Goal: Task Accomplishment & Management: Complete application form

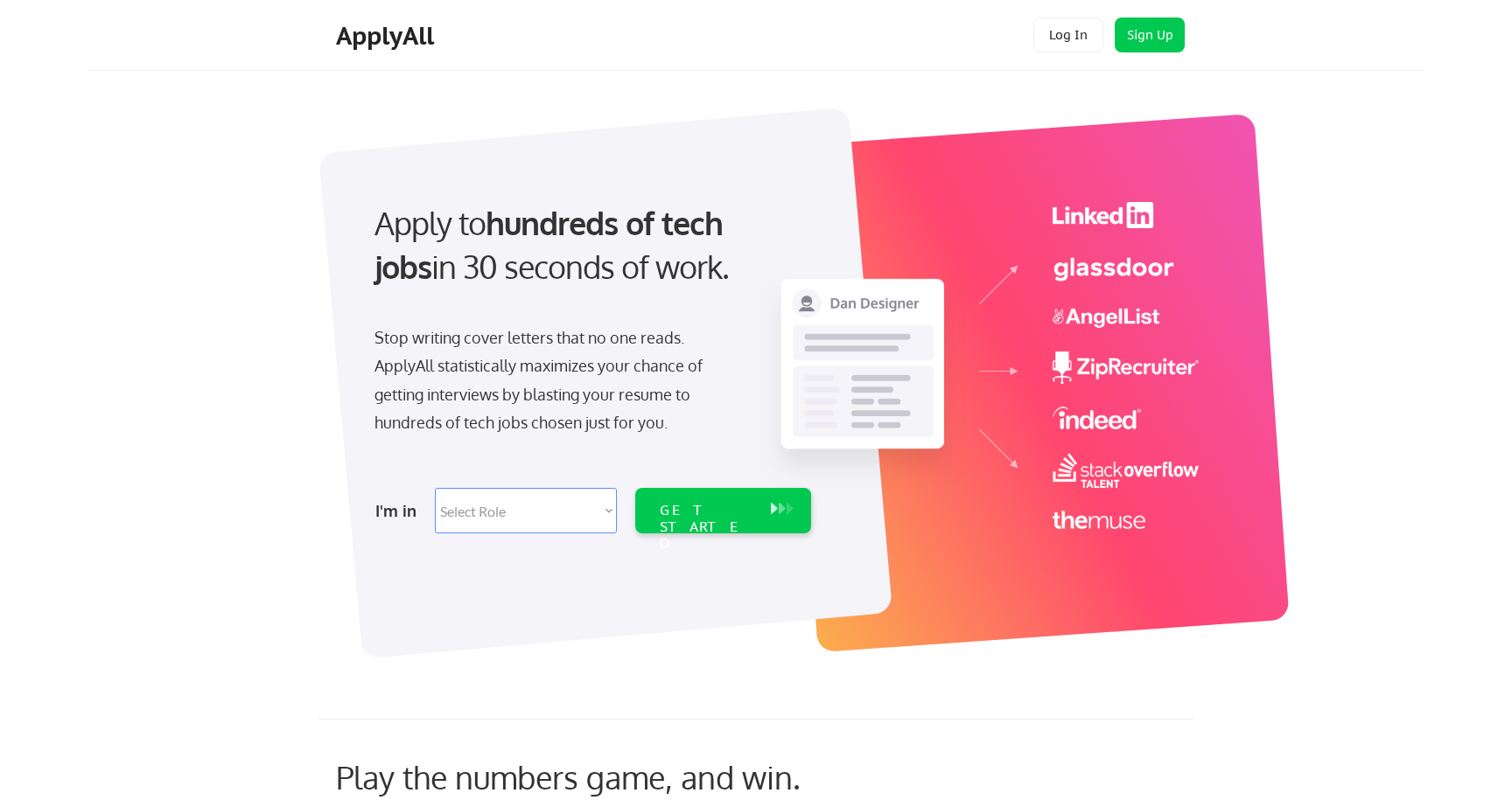
click at [573, 501] on select "Select Role Software Engineering Product Management Customer Success Sales UI/U…" at bounding box center [525, 510] width 182 height 46
select select ""sales""
click at [434, 488] on select "Select Role Software Engineering Product Management Customer Success Sales UI/U…" at bounding box center [525, 510] width 182 height 46
select select ""sales""
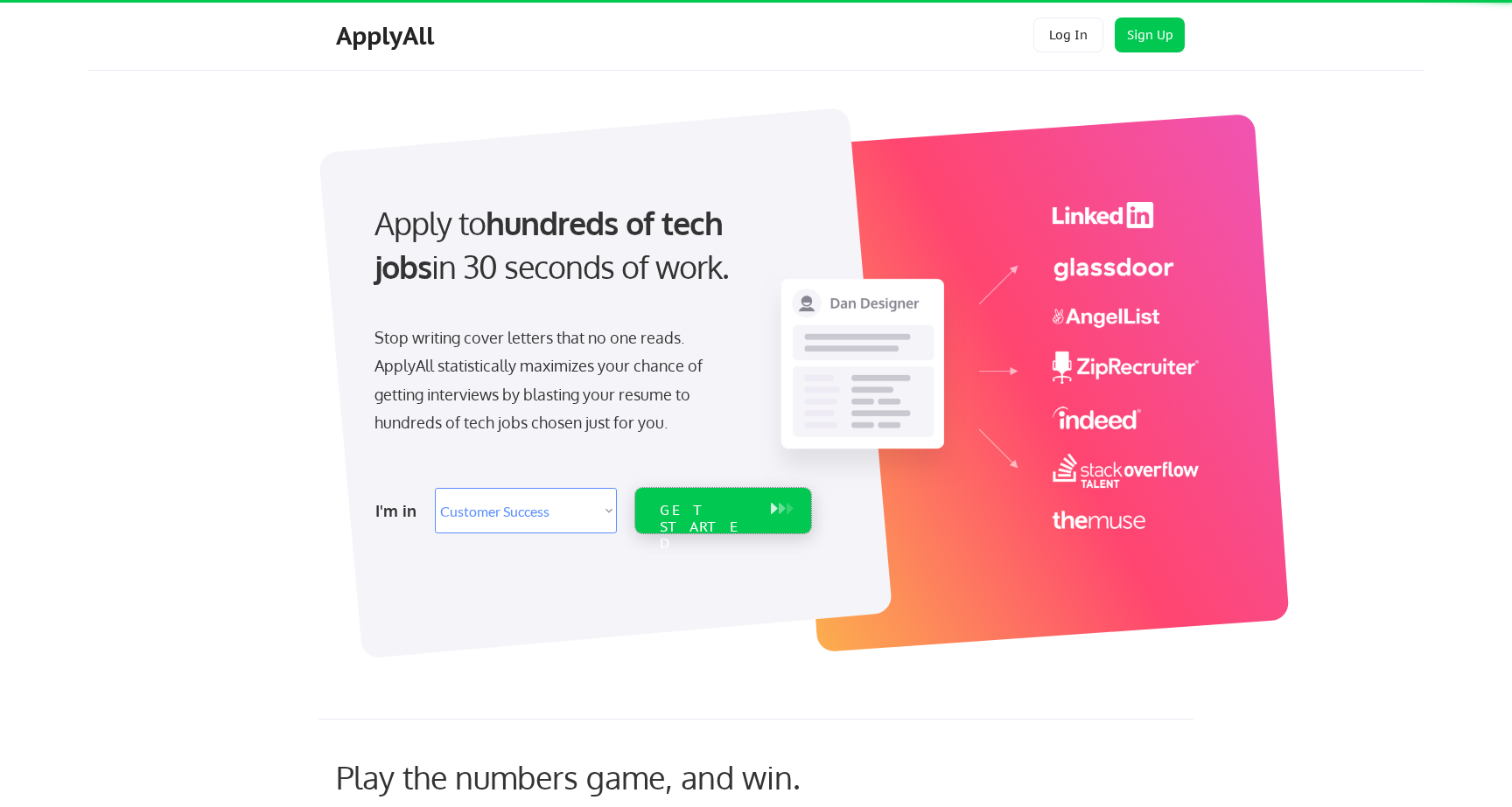
click at [719, 502] on div "GET STARTED" at bounding box center [707, 527] width 94 height 51
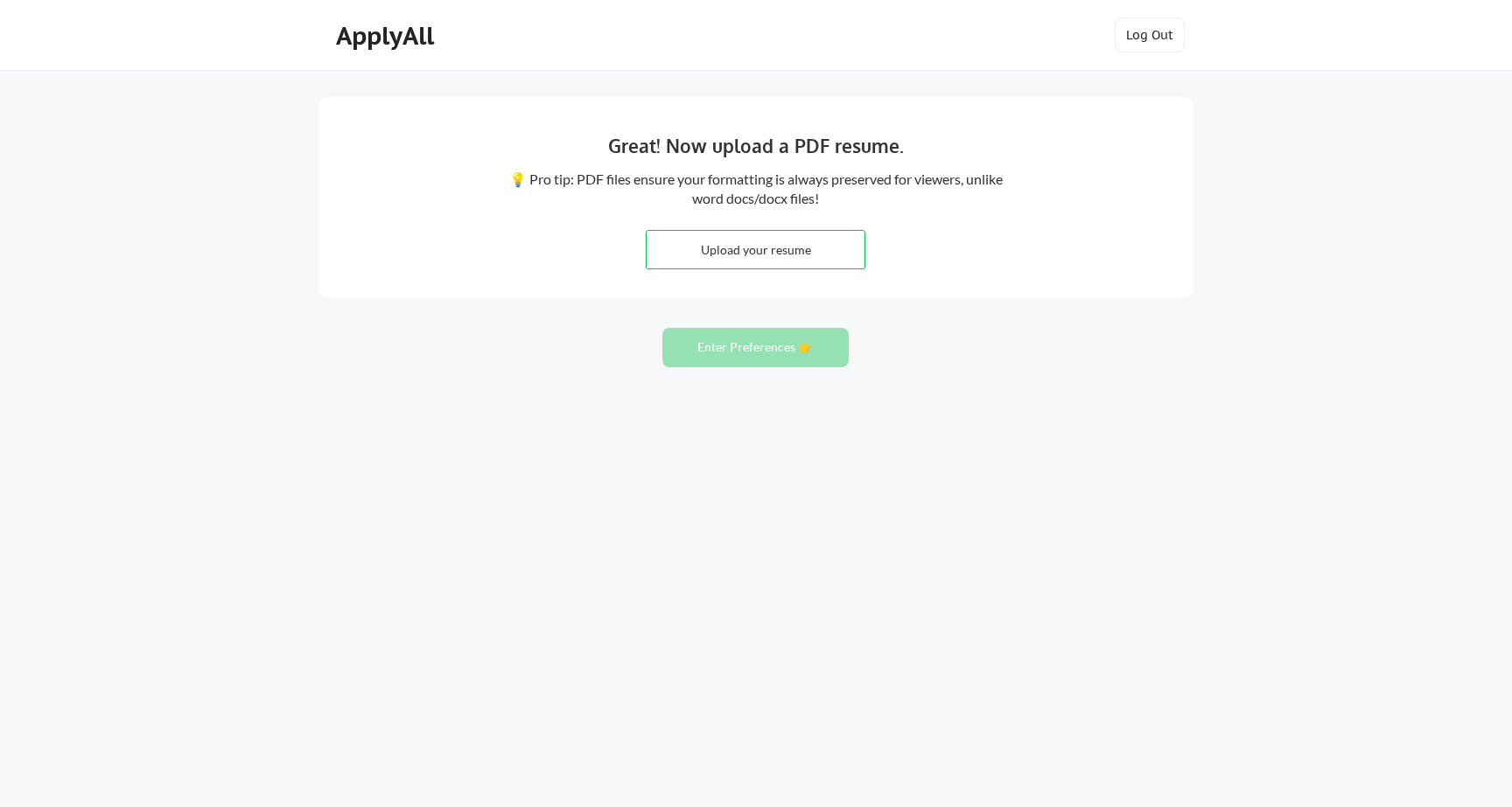
click at [814, 241] on input "file" at bounding box center [756, 250] width 218 height 37
type input "C:\fakepath\RamkiranVenkat_Resume.pdf"
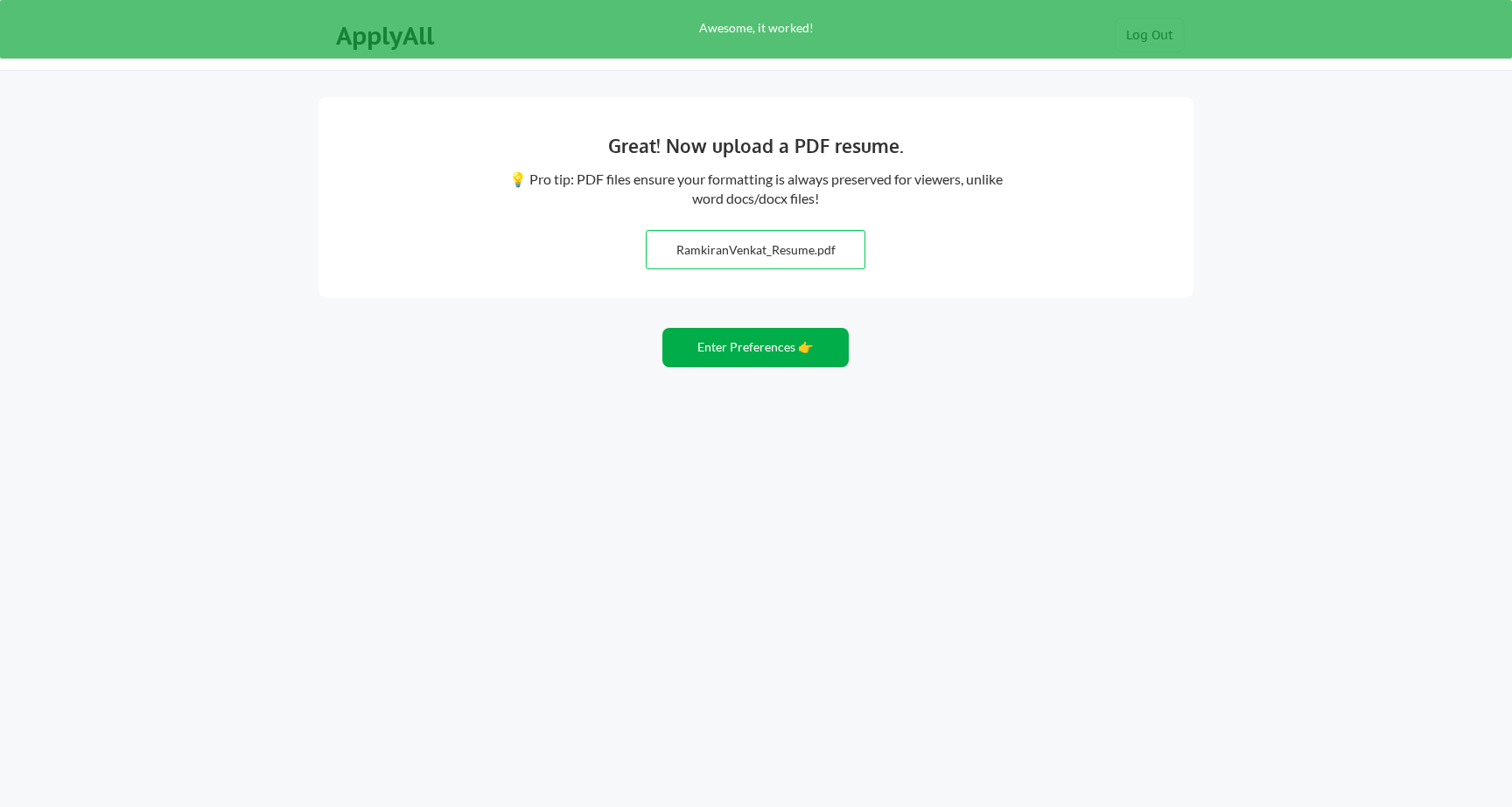
click at [782, 344] on button "Enter Preferences 👉" at bounding box center [755, 347] width 186 height 39
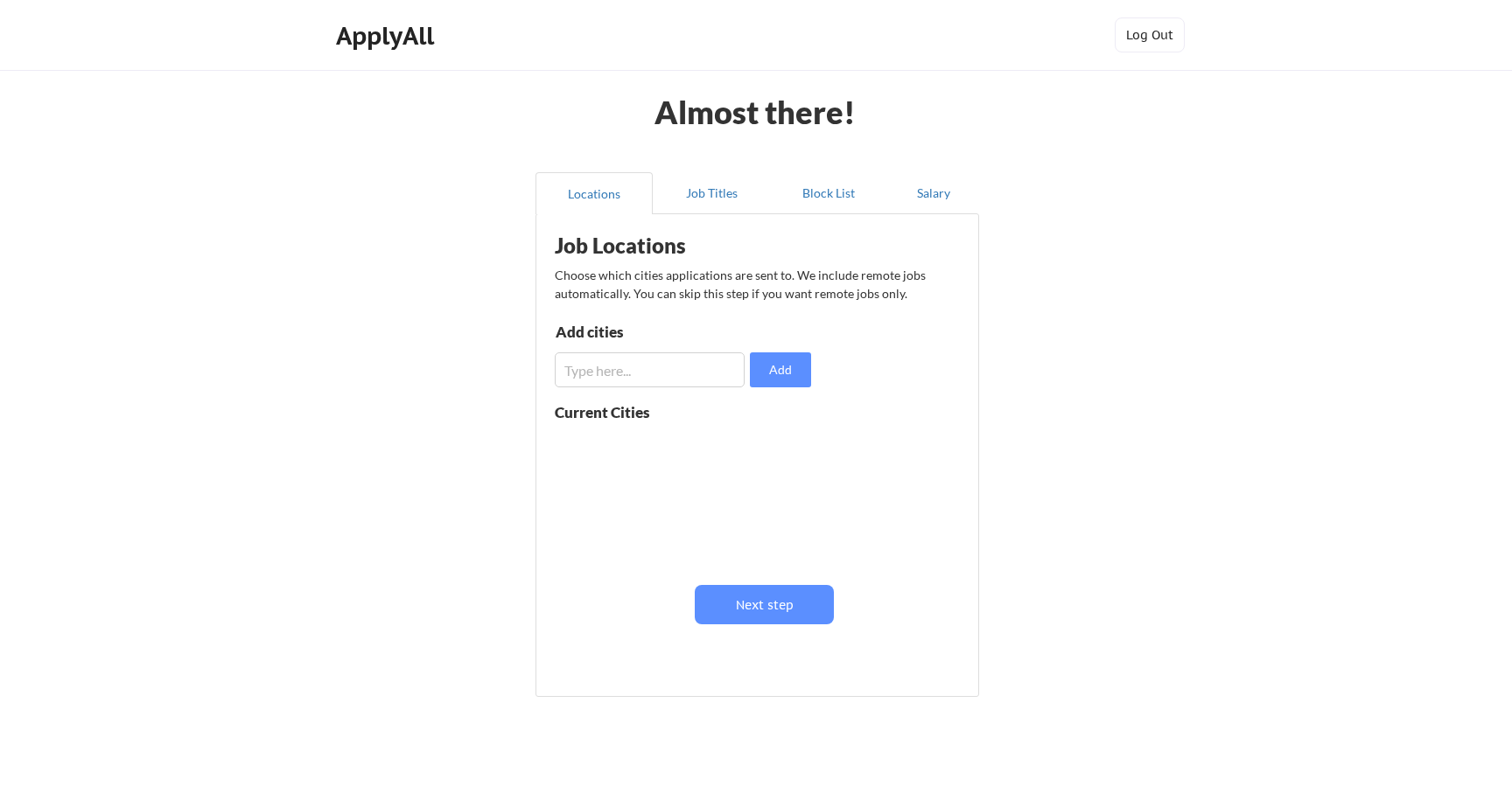
click at [687, 359] on input "input" at bounding box center [649, 370] width 190 height 35
type input "Chicago"
click at [729, 597] on button "Next step" at bounding box center [764, 605] width 139 height 39
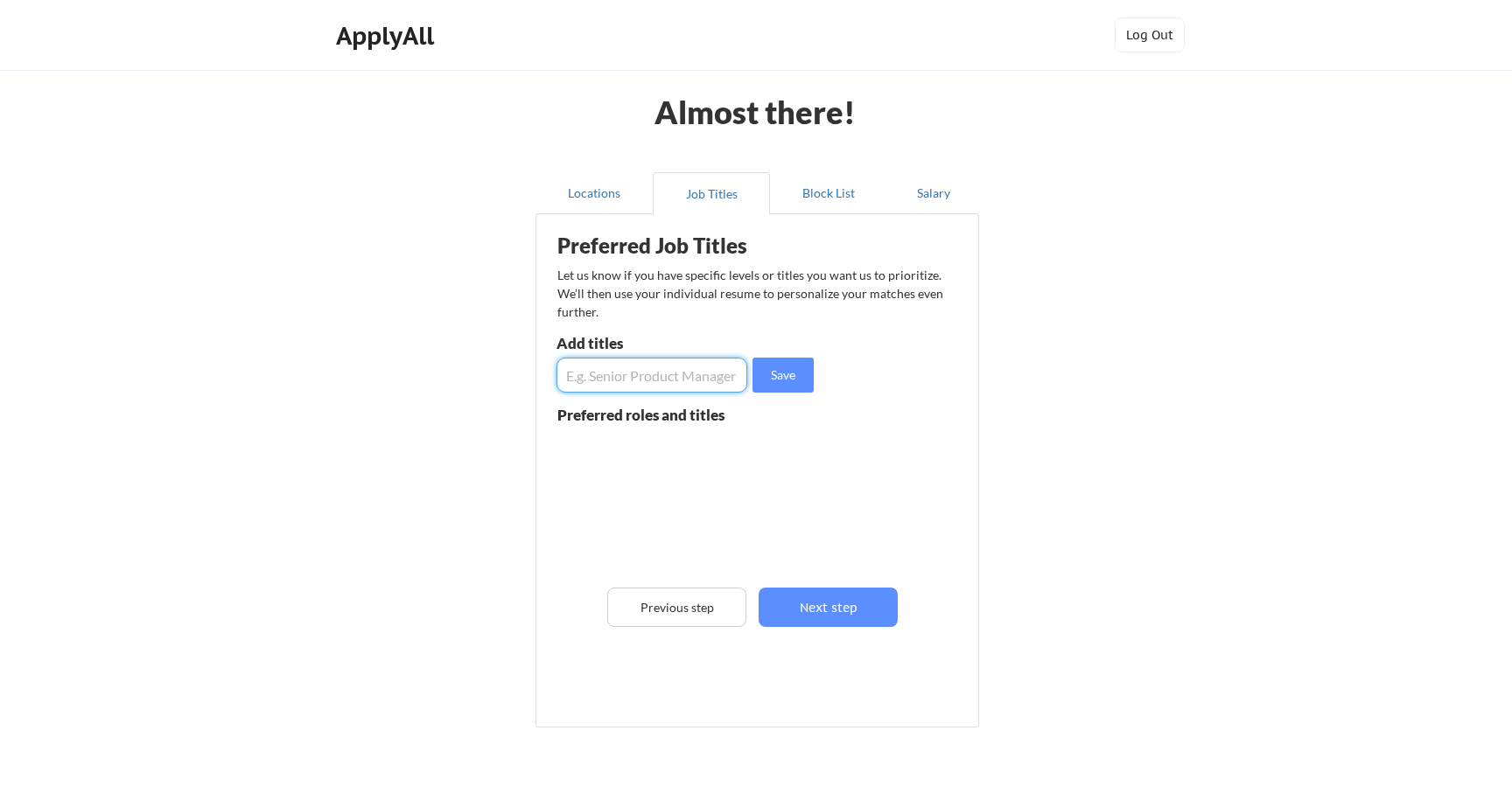
click at [617, 375] on input "input" at bounding box center [652, 374] width 191 height 35
type input "Customer Success Manager"
click at [631, 367] on input "input" at bounding box center [652, 374] width 191 height 35
type input "Operations Manager"
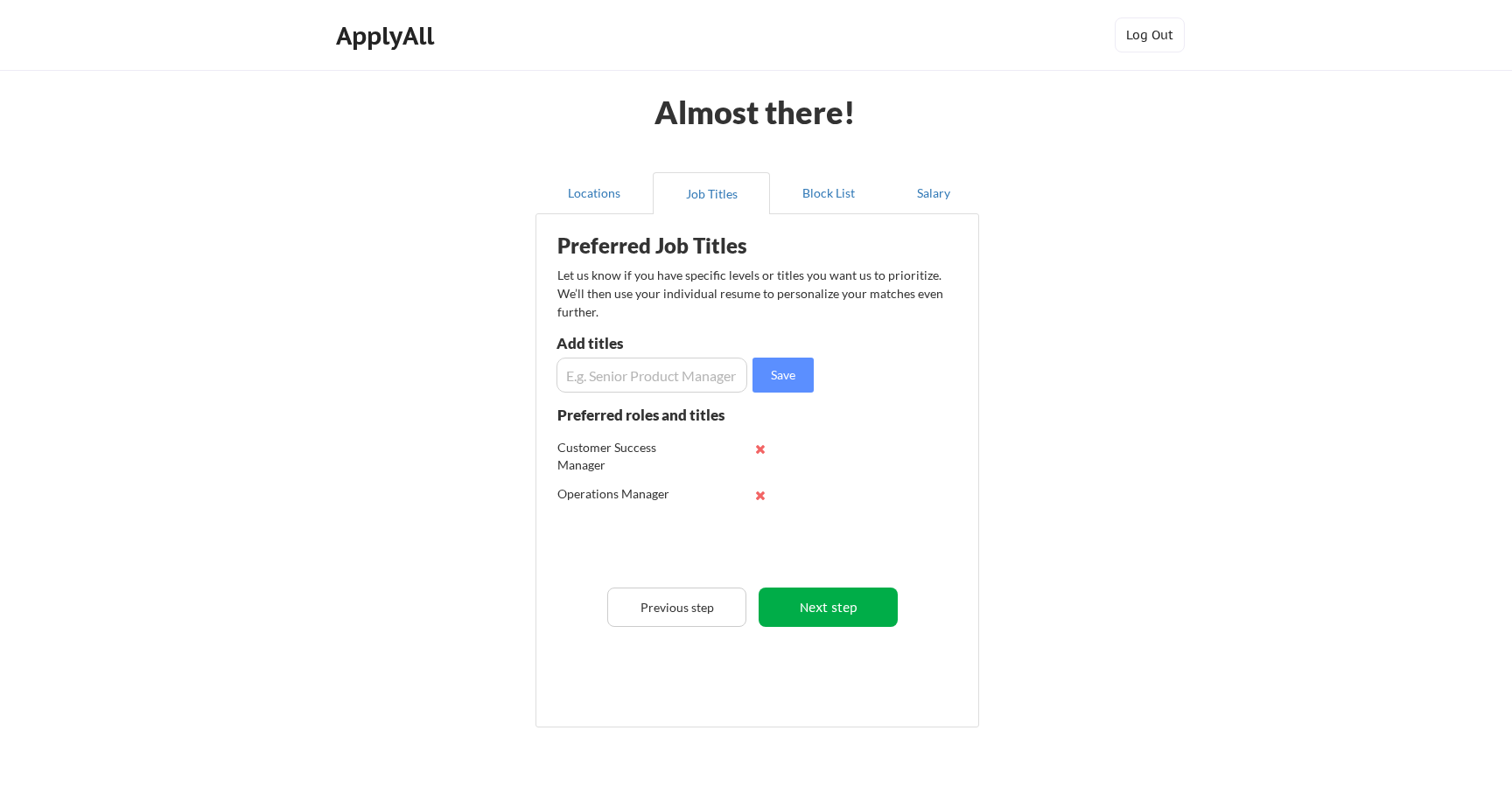
click at [805, 594] on button "Next step" at bounding box center [828, 608] width 139 height 39
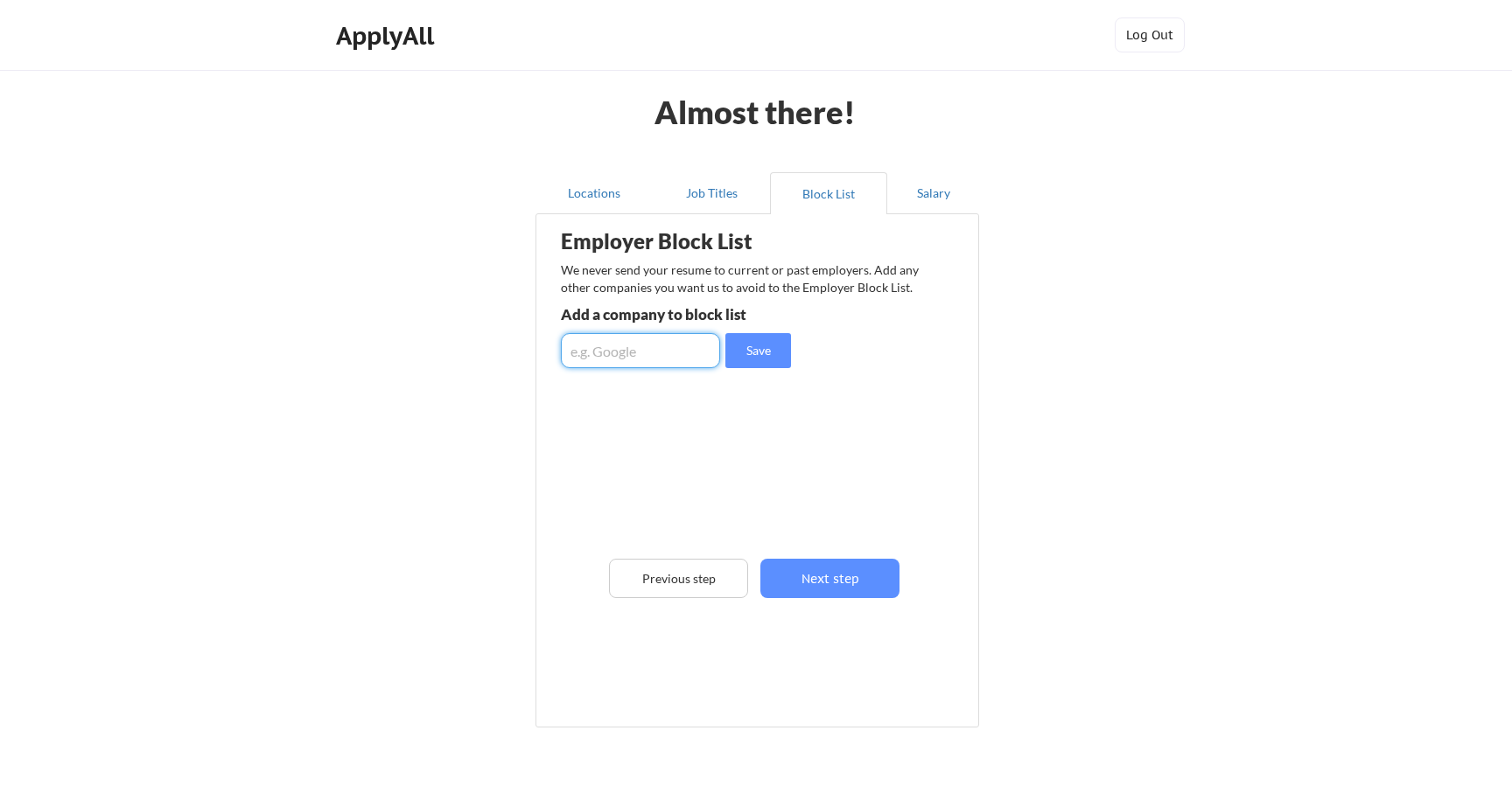
click at [683, 341] on input "input" at bounding box center [640, 350] width 159 height 35
type input "Jukebox Health"
click at [673, 349] on input "input" at bounding box center [640, 350] width 159 height 35
type input "ZipCare"
click at [666, 354] on input "input" at bounding box center [640, 350] width 159 height 35
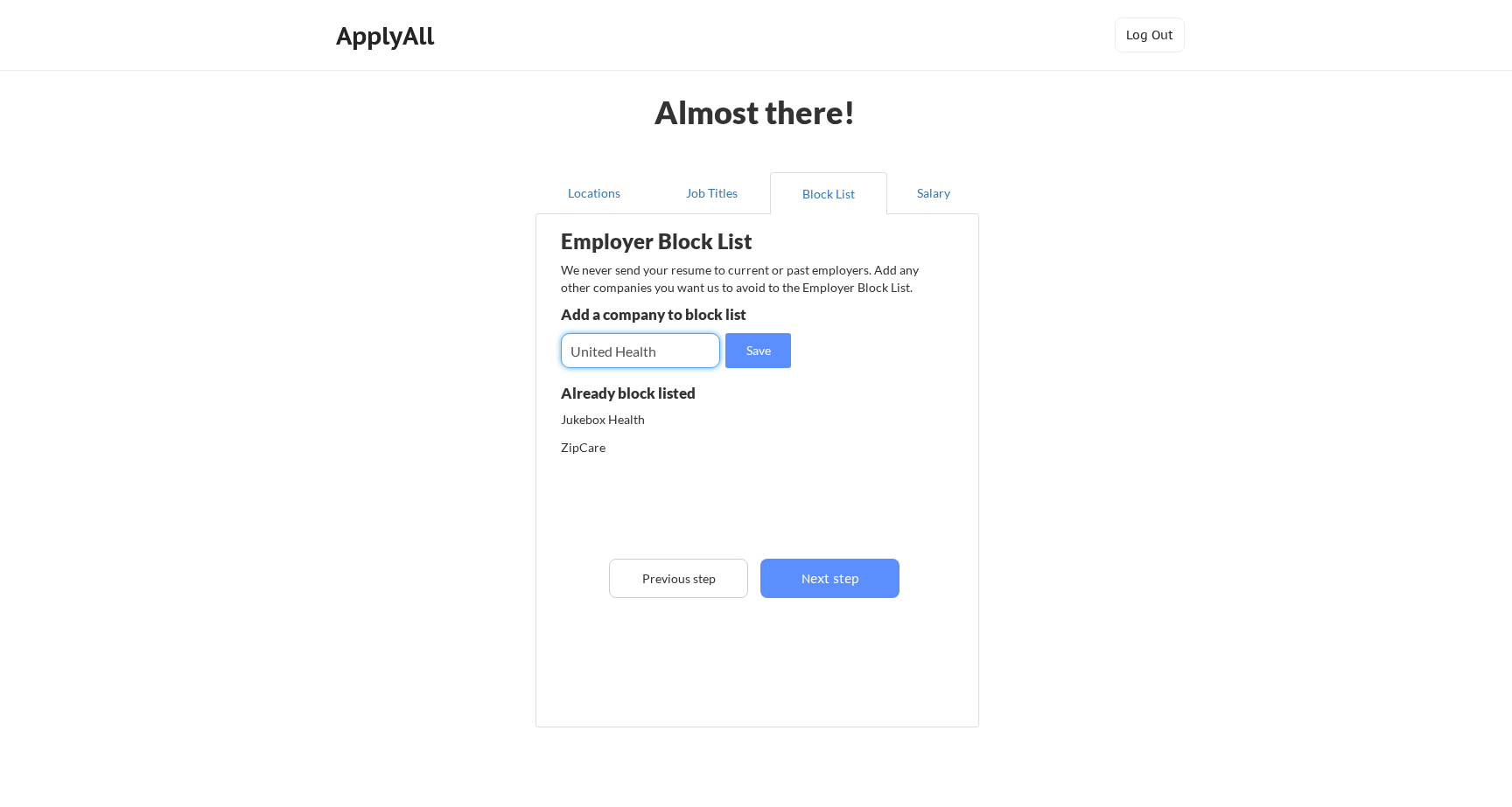
type input "United Health"
click at [853, 565] on button "Next step" at bounding box center [829, 579] width 139 height 39
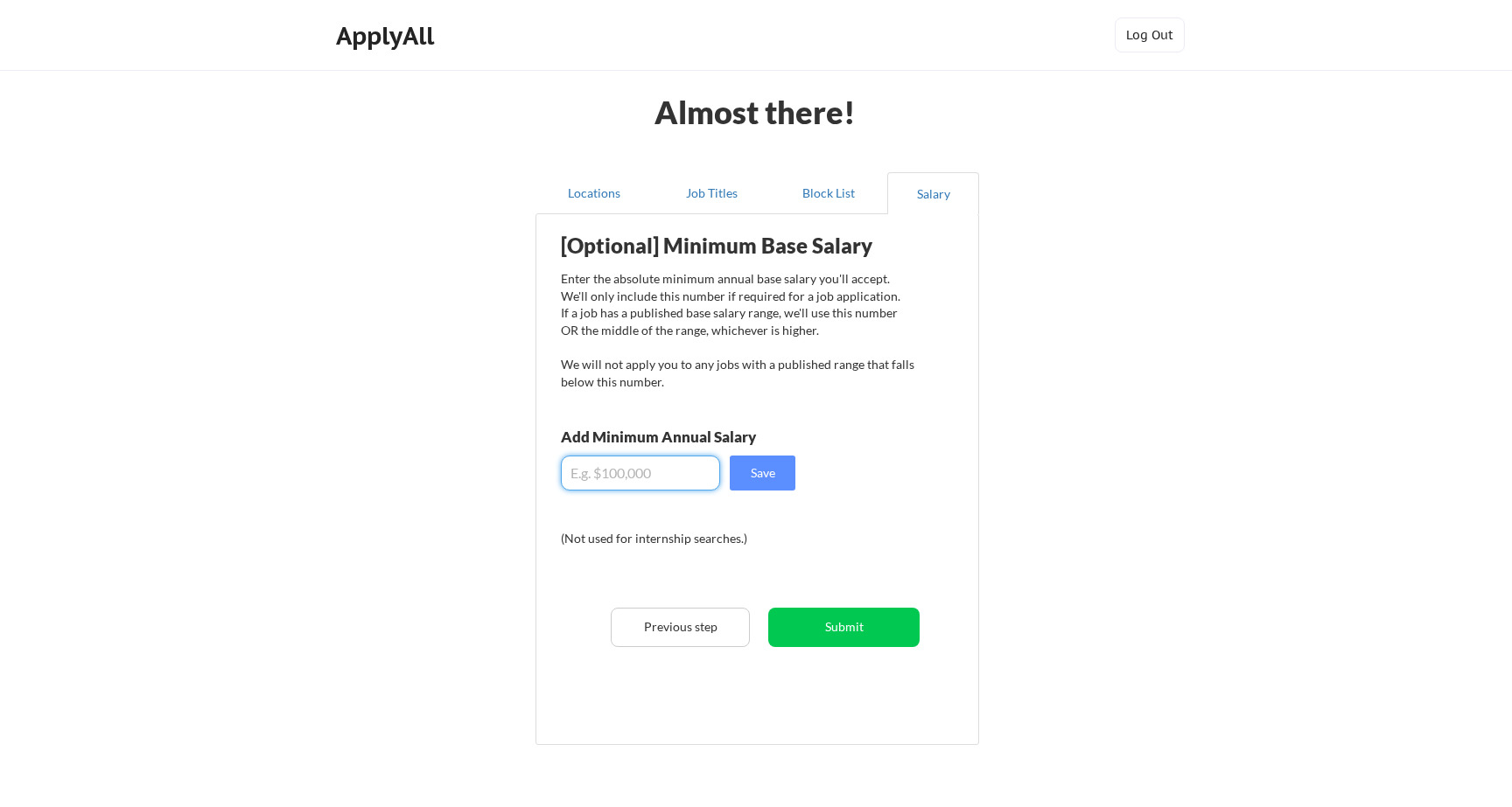
click at [662, 465] on input "input" at bounding box center [640, 473] width 159 height 35
type input "$95,000"
click at [796, 602] on div "[Optional] Minimum Base Salary Enter the absolute minimum annual base salary yo…" at bounding box center [760, 473] width 432 height 500
click at [800, 619] on button "Submit" at bounding box center [844, 627] width 152 height 39
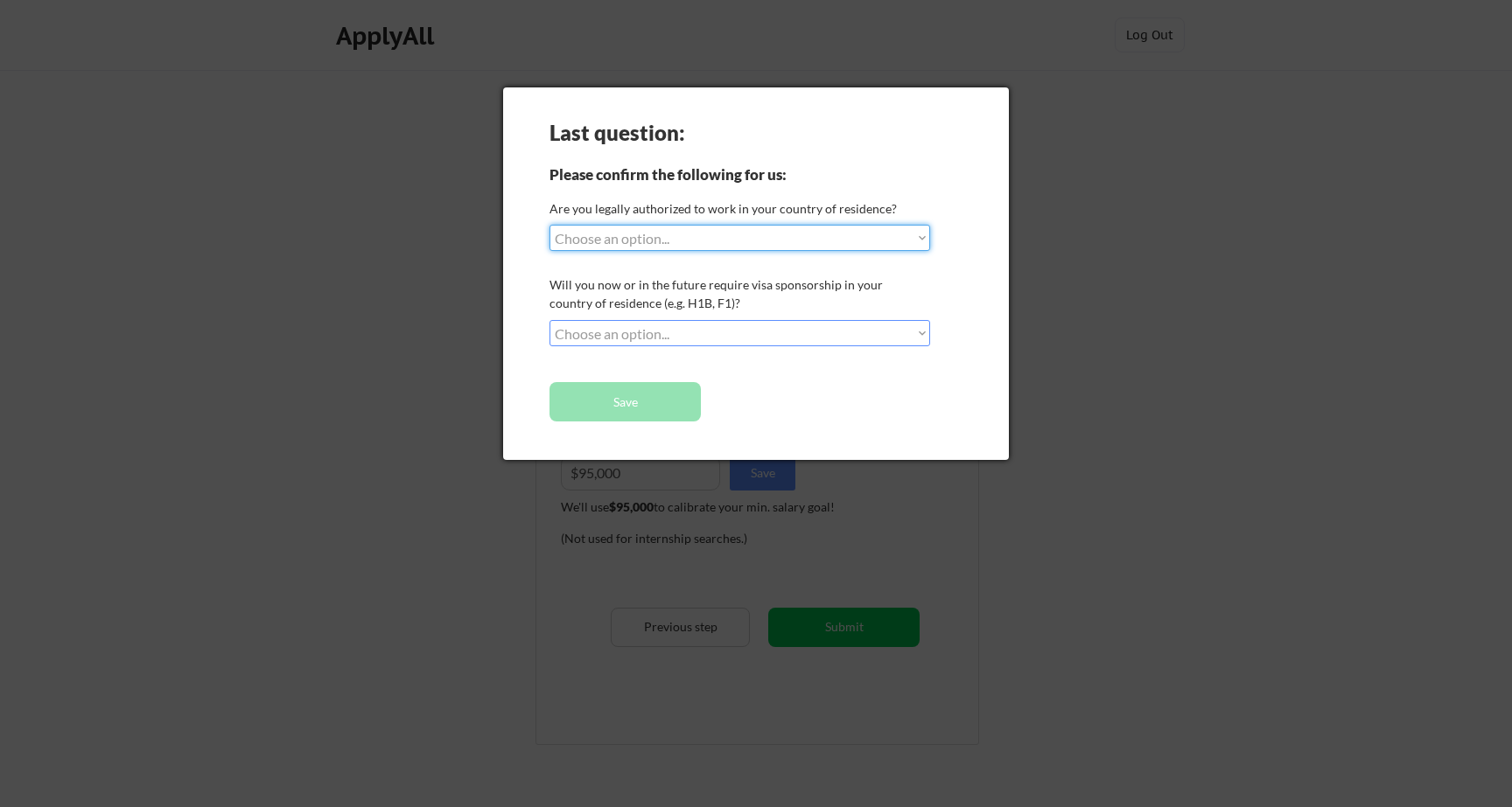
click at [695, 254] on div "Last question: Please confirm the following for us: Are you legally authorized …" at bounding box center [756, 273] width 506 height 373
click at [697, 240] on select "Choose an option... Yes, I am a US Citizen Yes, I am a Canadian Citizen Yes, I …" at bounding box center [740, 238] width 380 height 26
select select ""yes__i_am_a_us_citizen""
click at [550, 225] on select "Choose an option... Yes, I am a US Citizen Yes, I am a Canadian Citizen Yes, I …" at bounding box center [740, 238] width 380 height 26
click at [671, 340] on select "Choose an option... No, I will not need sponsorship Yes, I will need sponsorship" at bounding box center [740, 333] width 380 height 26
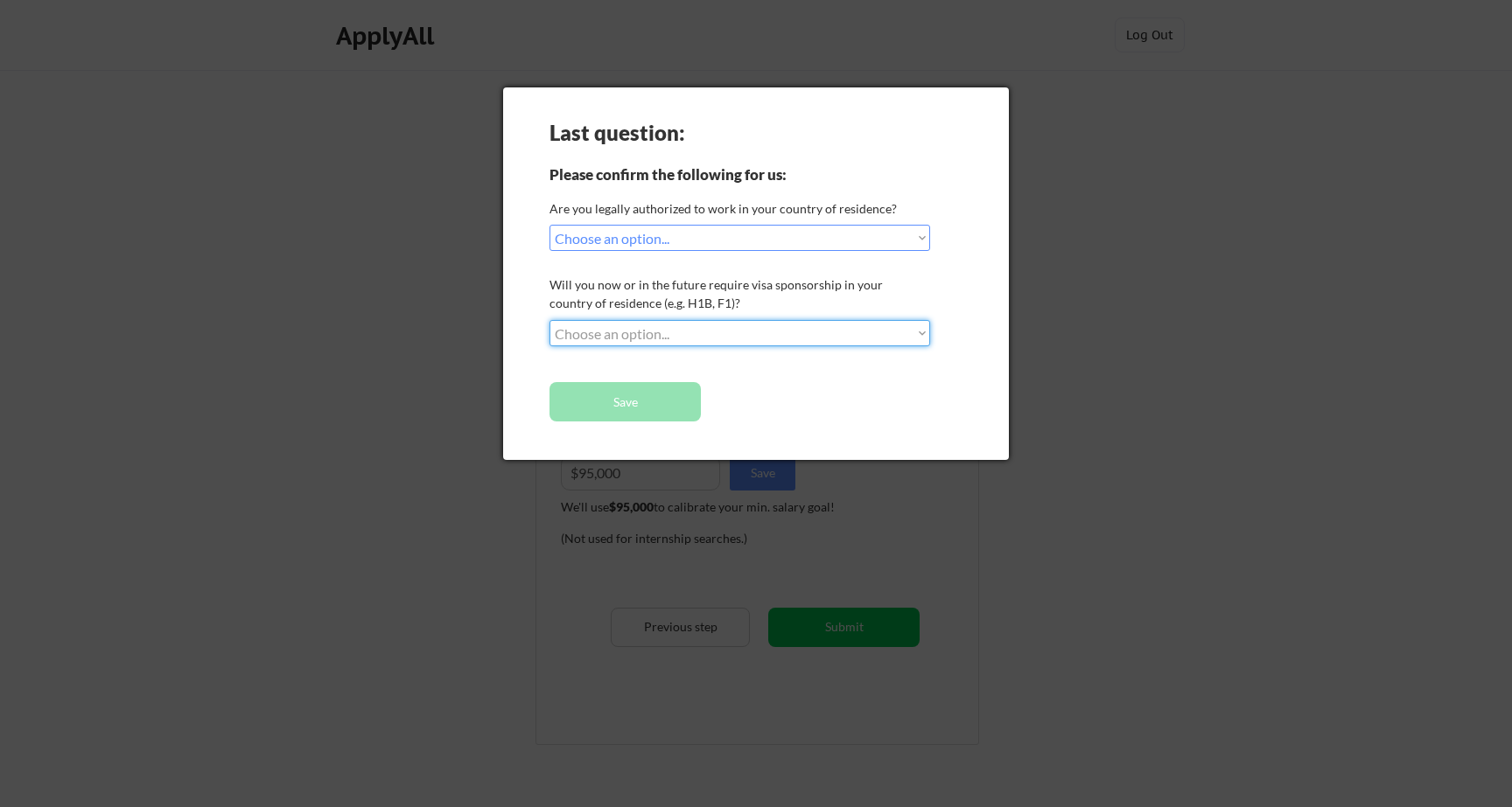
select select ""no__i_will_not_need_sponsorship""
click at [550, 320] on select "Choose an option... No, I will not need sponsorship Yes, I will need sponsorship" at bounding box center [740, 333] width 380 height 26
click at [654, 405] on button "Save" at bounding box center [625, 402] width 152 height 39
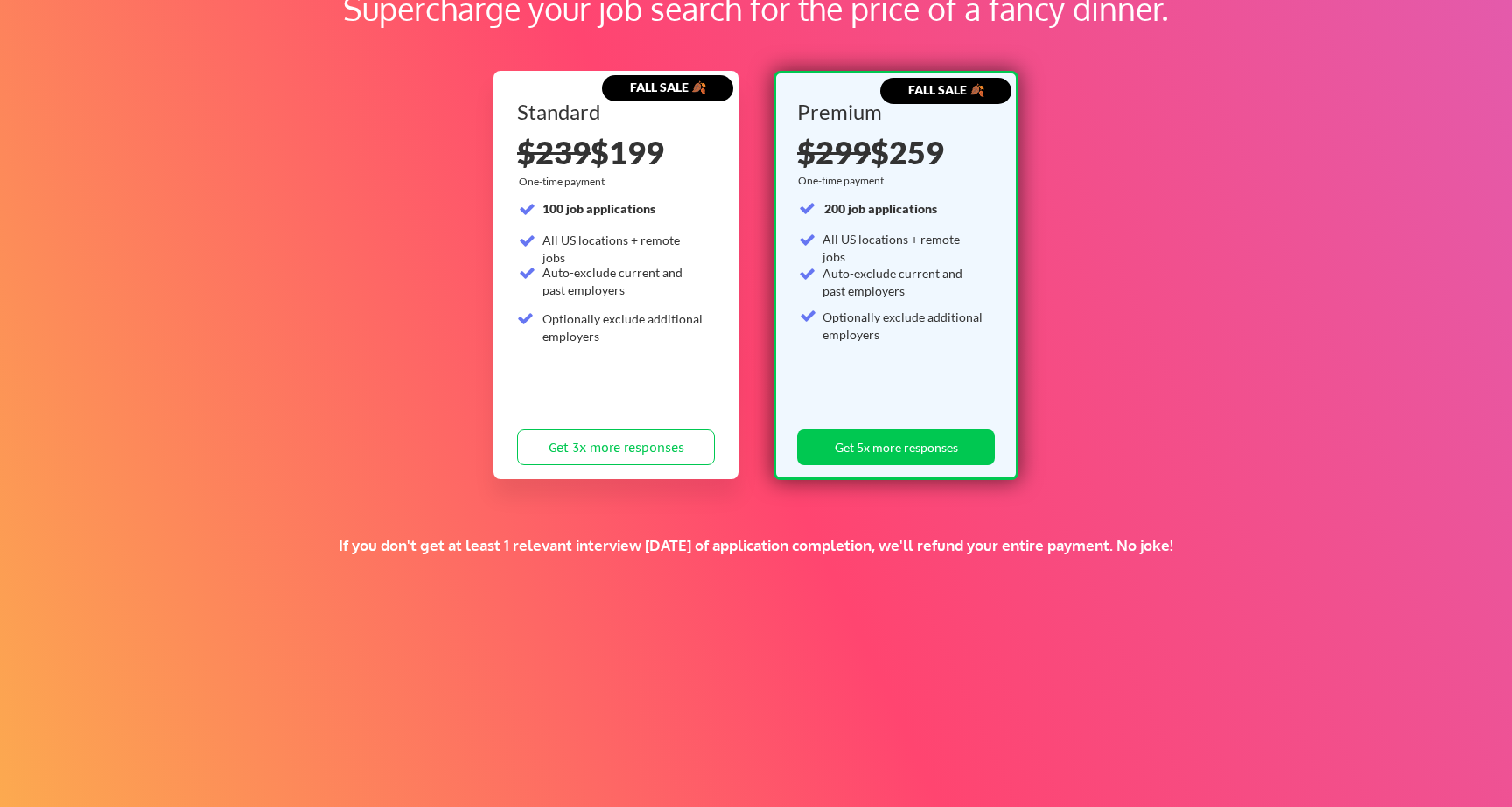
scroll to position [79, 0]
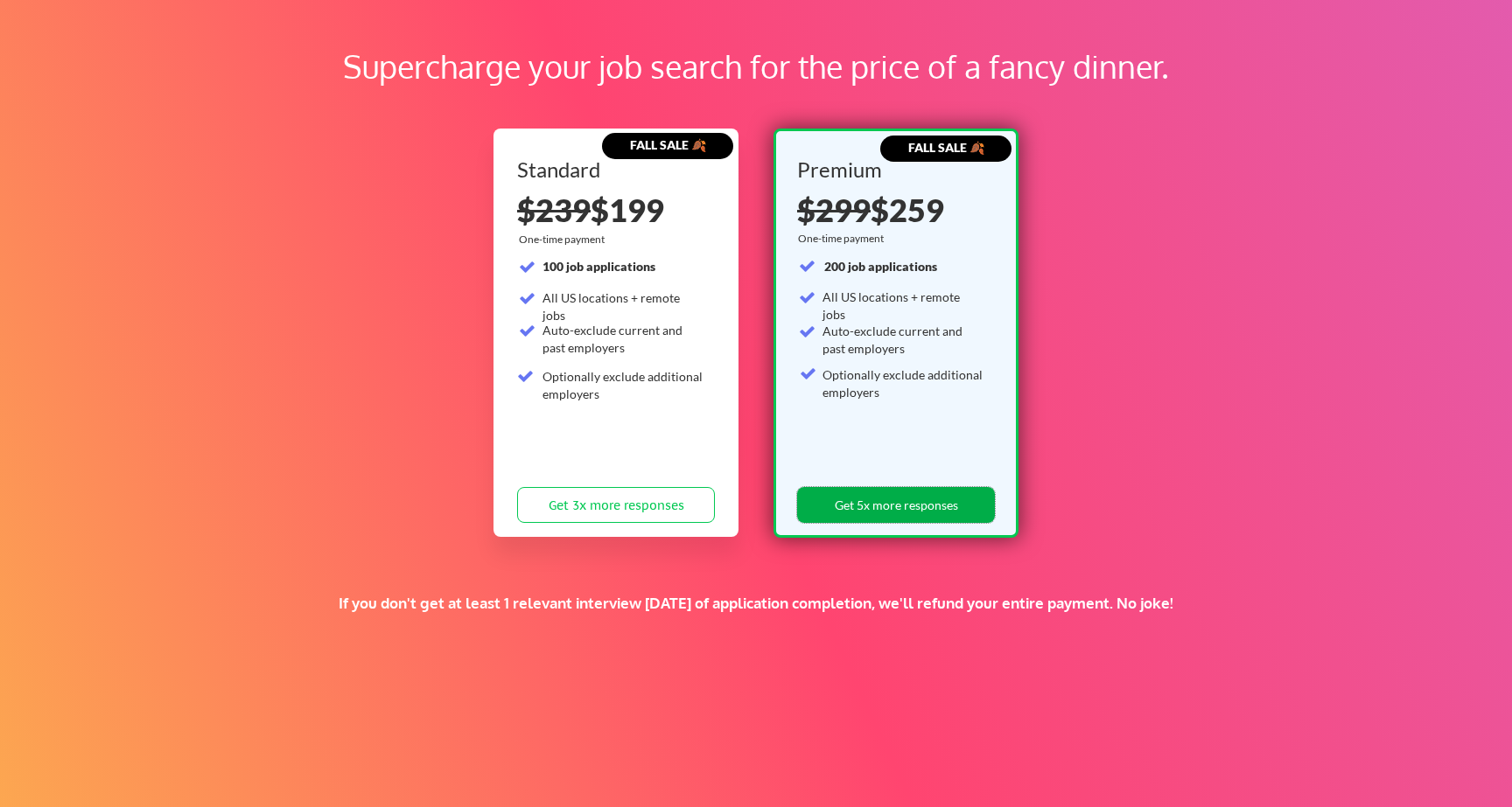
click at [851, 514] on button "Get 5x more responses" at bounding box center [895, 505] width 198 height 36
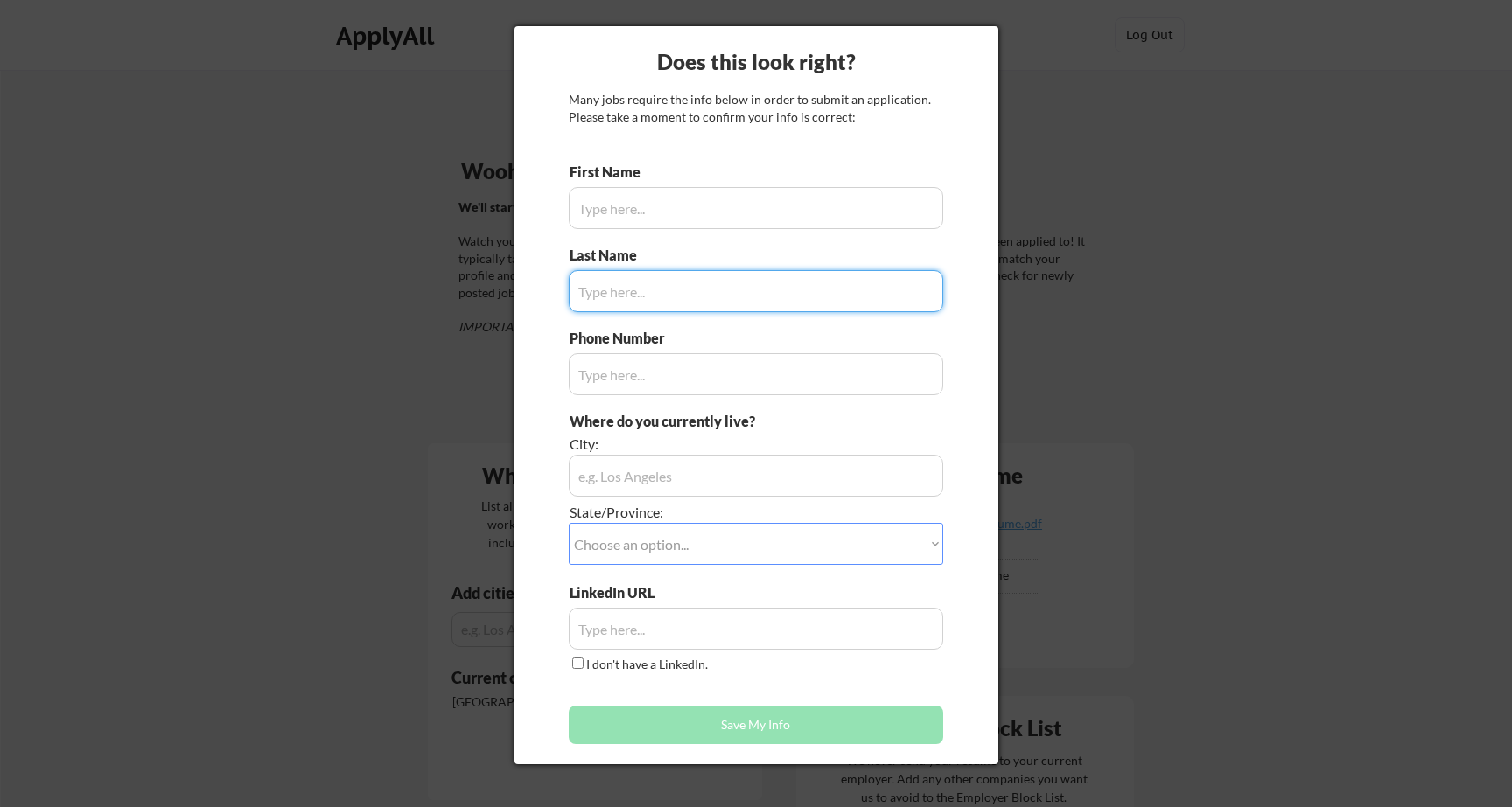
type input "[PERSON_NAME]"
type input "[PHONE_NUMBER]"
type input "[GEOGRAPHIC_DATA], [GEOGRAPHIC_DATA]"
click at [723, 548] on select "Choose an option... Other/Not Applicable [US_STATE] [US_STATE] [GEOGRAPHIC_DATA…" at bounding box center [756, 544] width 374 height 42
type input "[PERSON_NAME]"
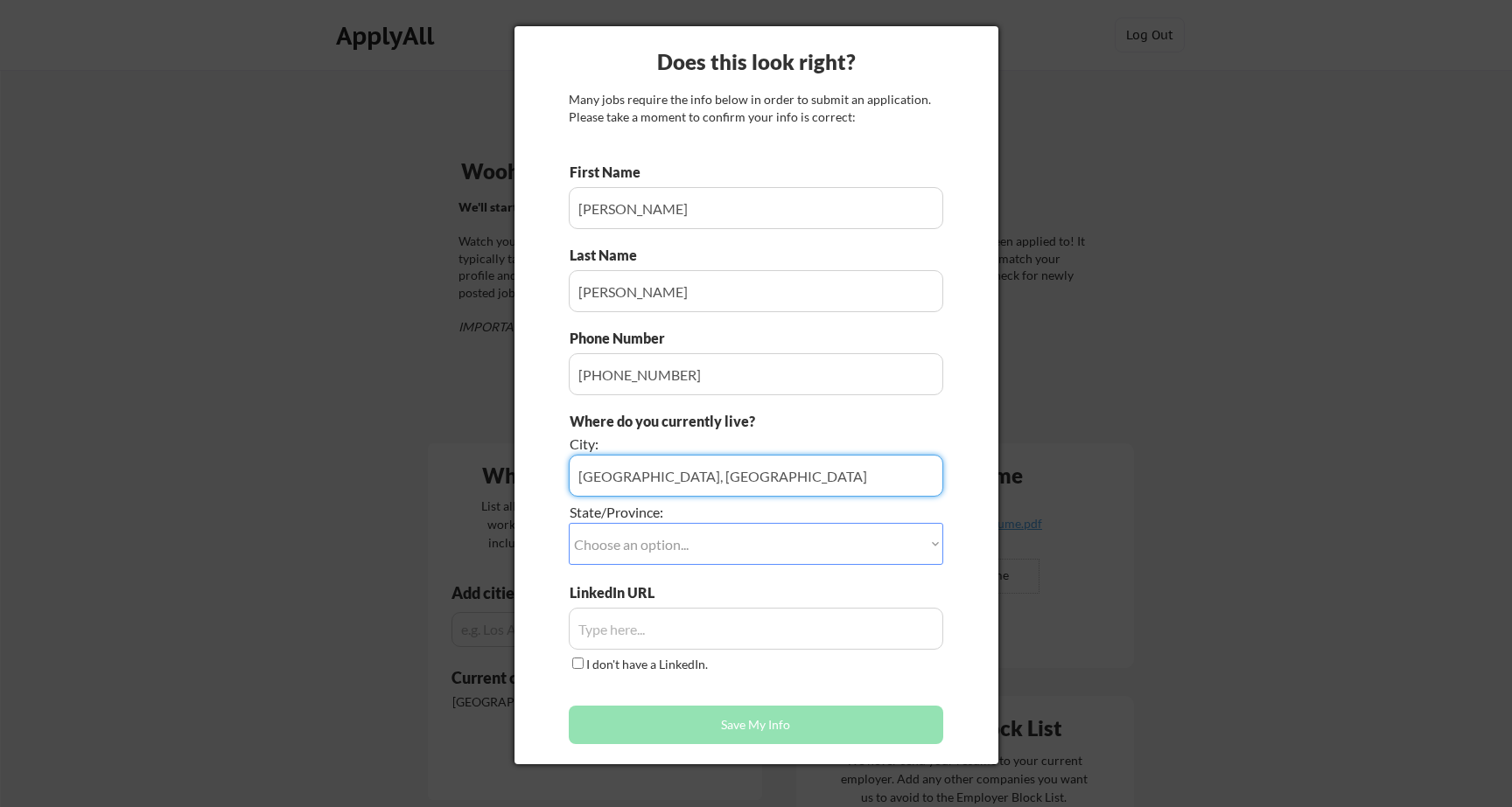
click at [718, 474] on input "input" at bounding box center [756, 476] width 374 height 42
type input "[GEOGRAPHIC_DATA]"
click at [733, 539] on select "Choose an option... Other/Not Applicable [US_STATE] [US_STATE] [GEOGRAPHIC_DATA…" at bounding box center [756, 544] width 374 height 42
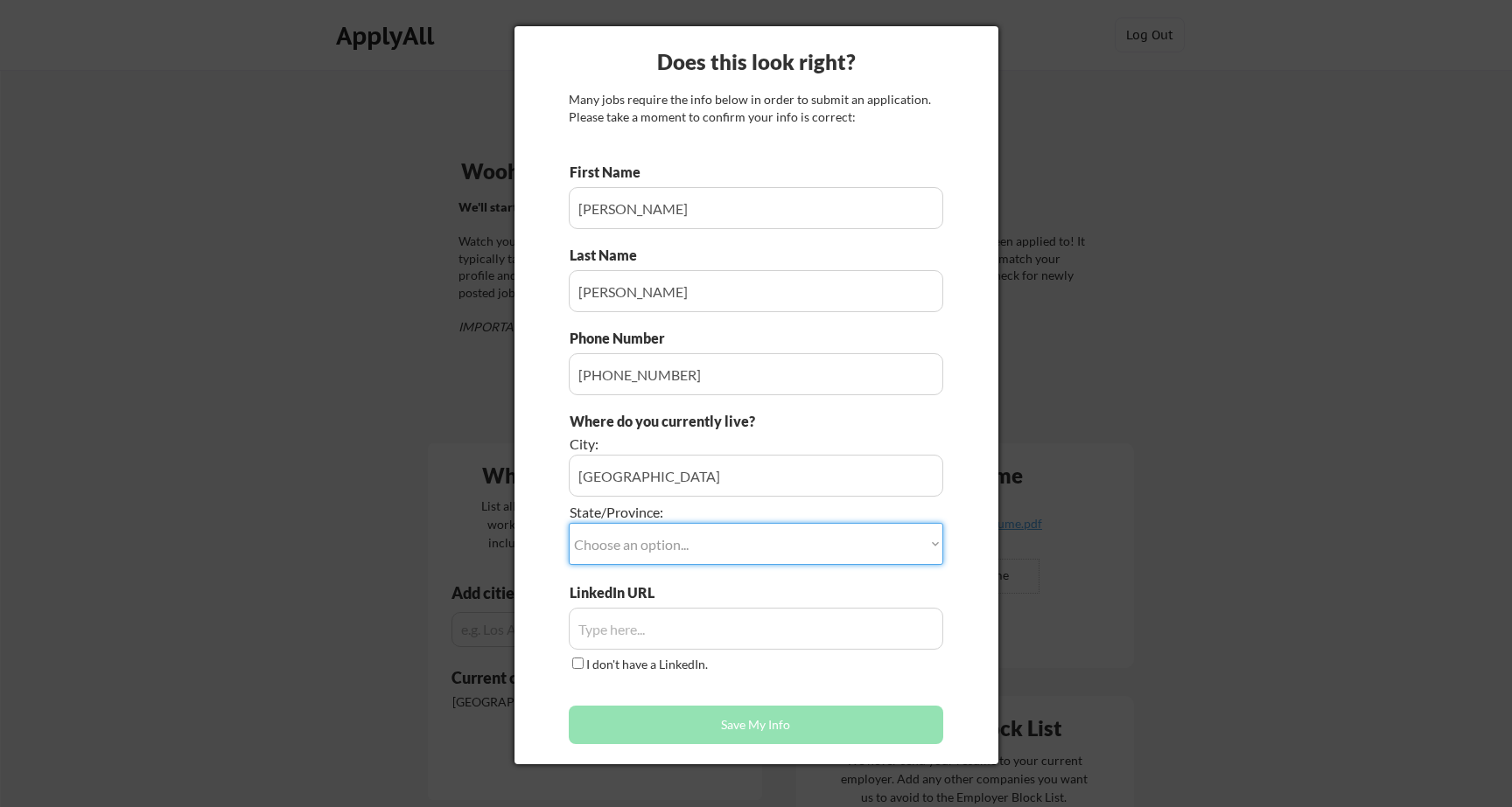
select select ""[US_STATE]""
click at [568, 523] on select "Choose an option... Other/Not Applicable [US_STATE] [US_STATE] [GEOGRAPHIC_DATA…" at bounding box center [756, 544] width 374 height 42
click at [645, 624] on input "input" at bounding box center [756, 628] width 374 height 42
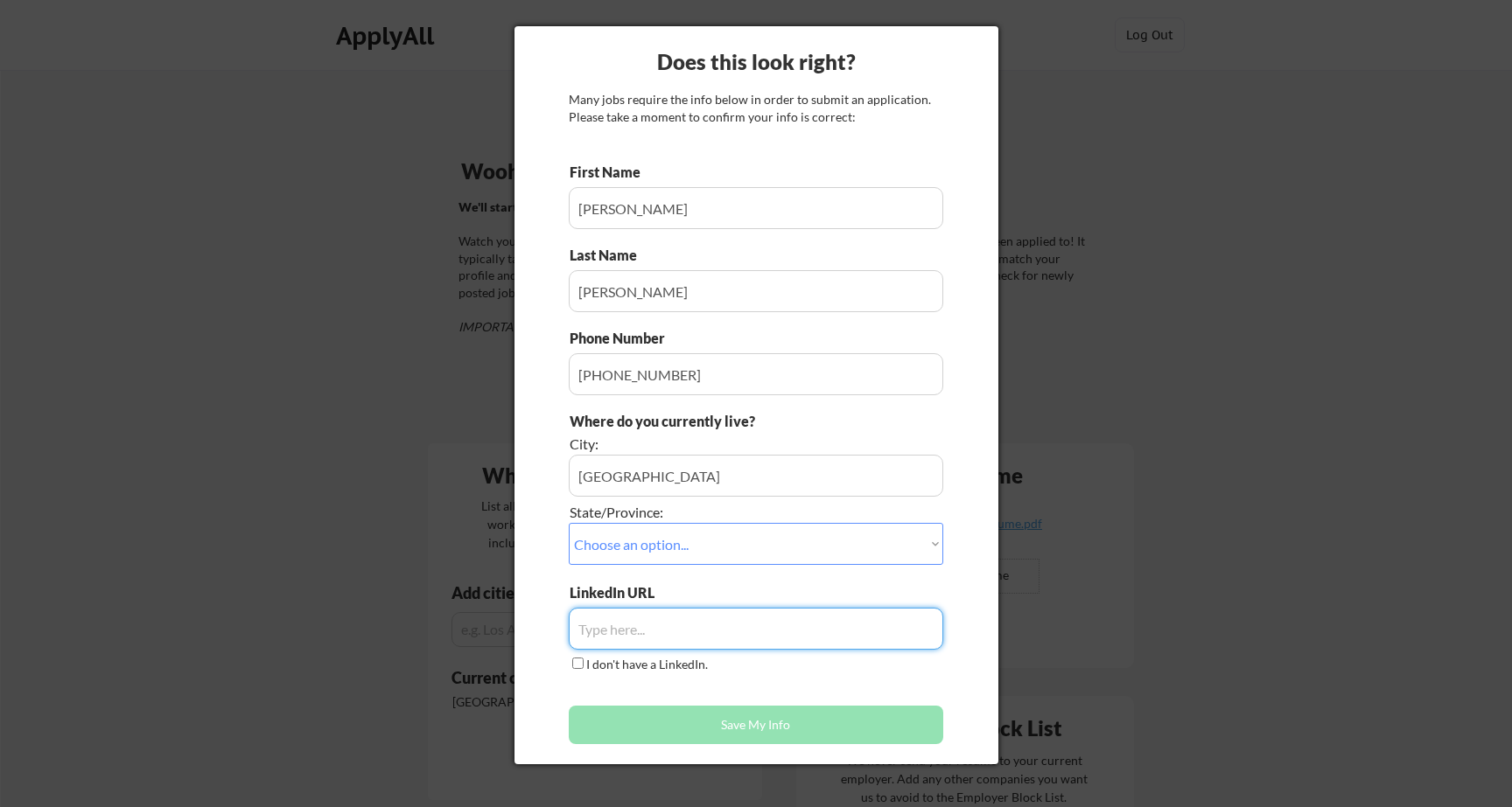
click at [694, 615] on input "input" at bounding box center [756, 628] width 374 height 42
paste input "[URL][DOMAIN_NAME]"
type input "[URL][DOMAIN_NAME]"
click at [690, 694] on div "First Name Last Name Phone Number Where do you currently live? City: State/Prov…" at bounding box center [756, 458] width 374 height 591
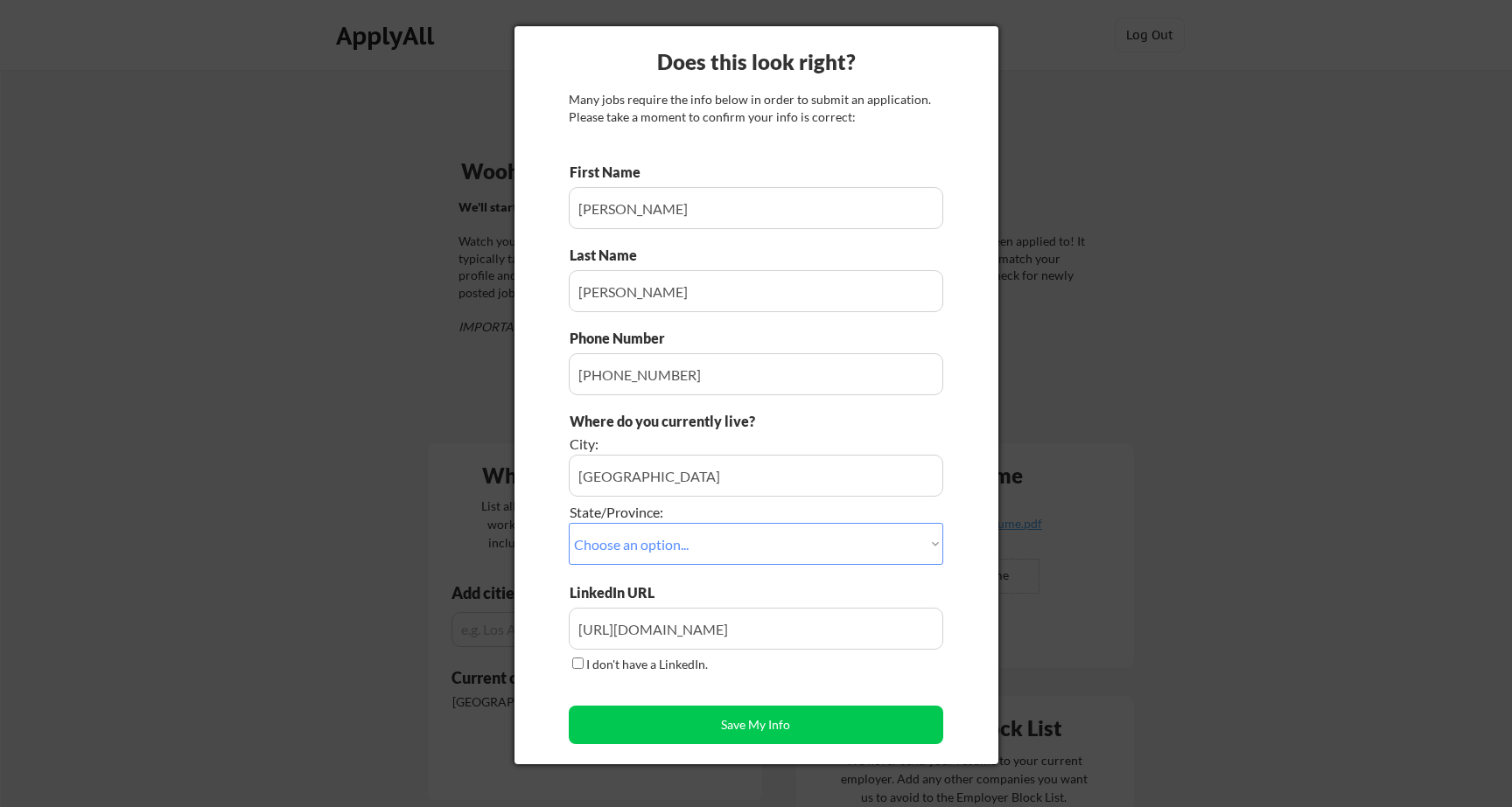
click at [666, 286] on input "input" at bounding box center [756, 291] width 374 height 42
type input "[PERSON_NAME]"
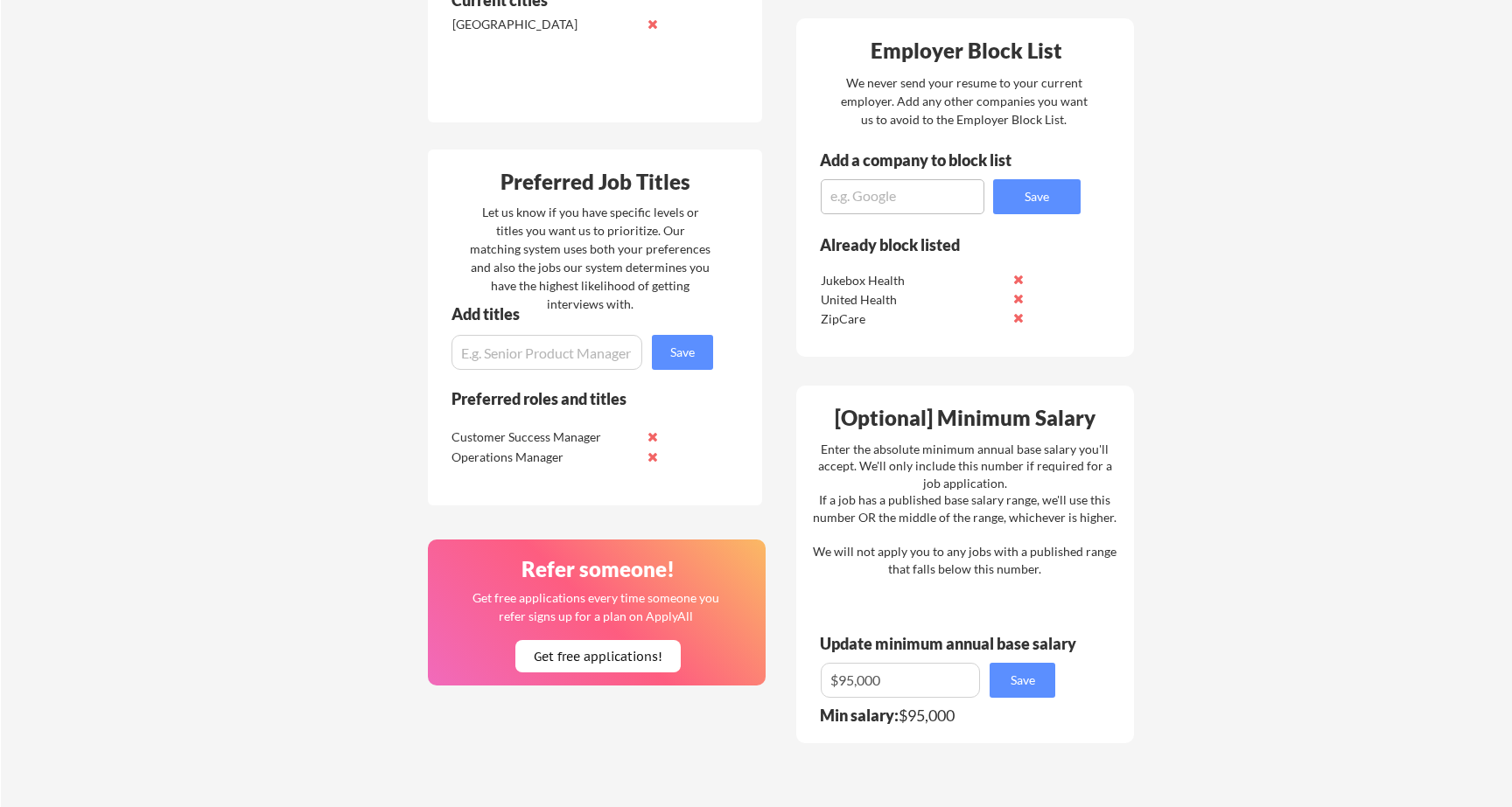
scroll to position [676, 0]
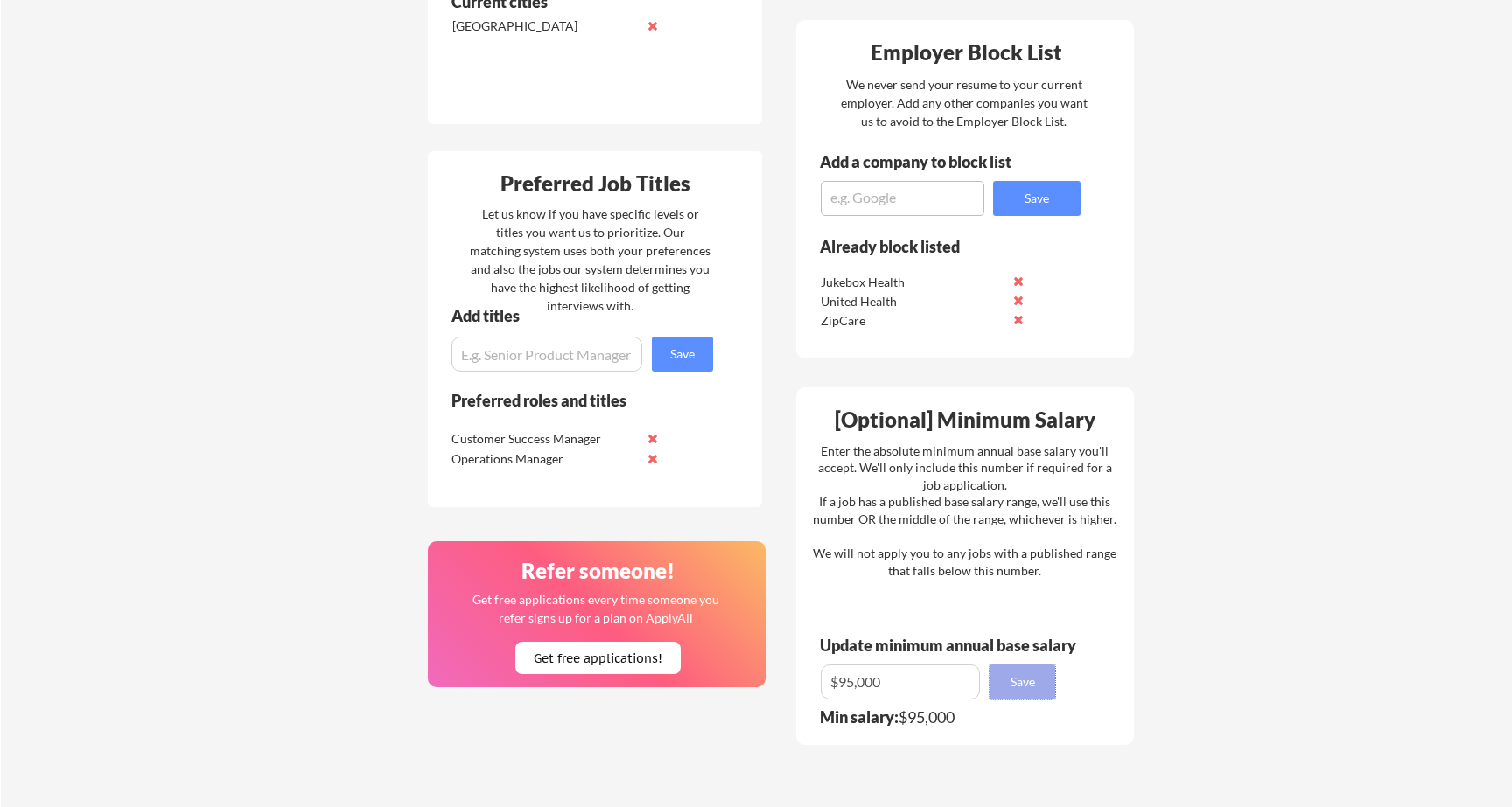
click at [1020, 688] on button "Save" at bounding box center [1022, 682] width 66 height 35
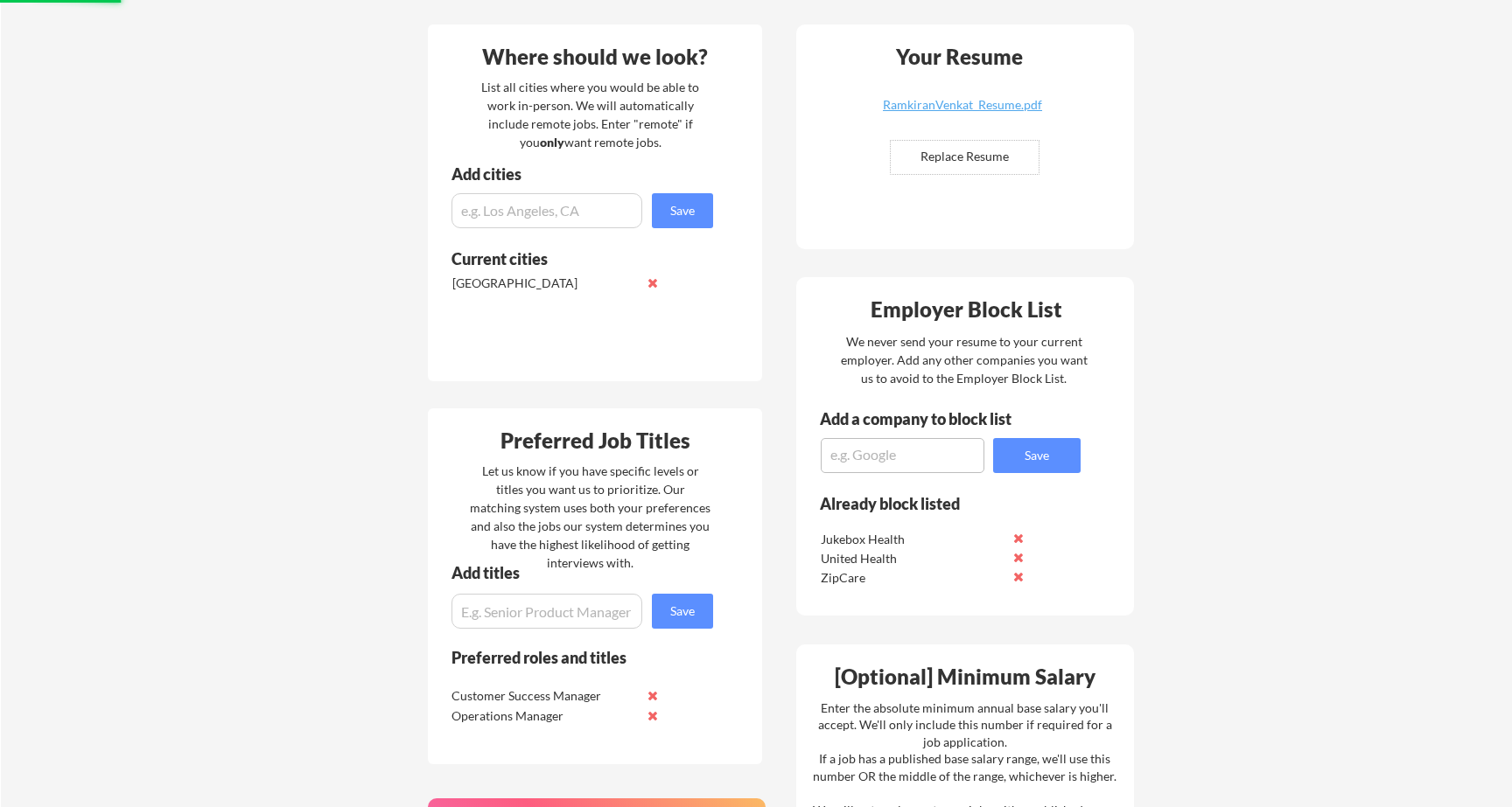
scroll to position [0, 0]
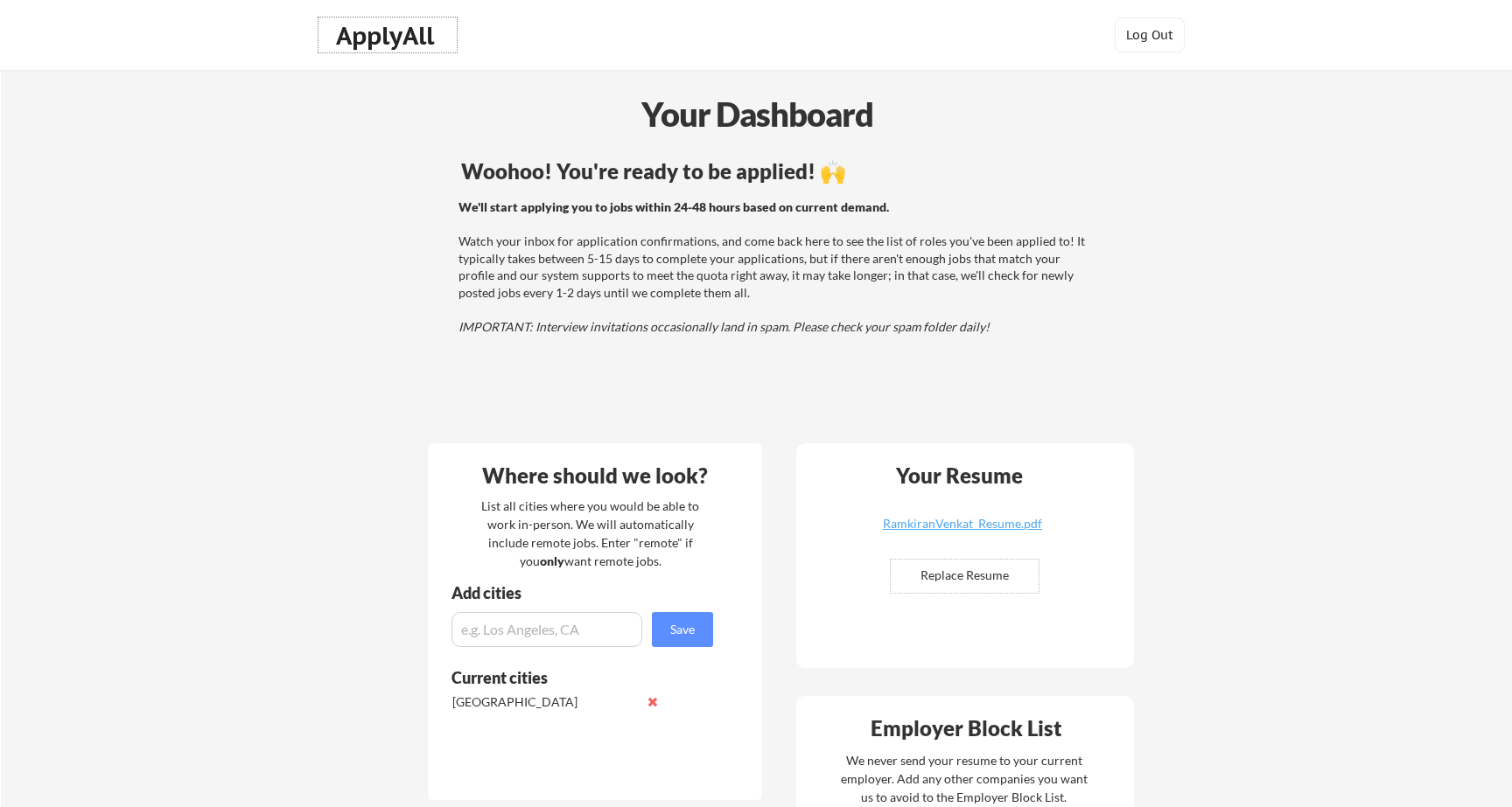
click at [391, 45] on div "ApplyAll" at bounding box center [388, 36] width 103 height 30
click at [405, 42] on div "ApplyAll" at bounding box center [388, 36] width 103 height 30
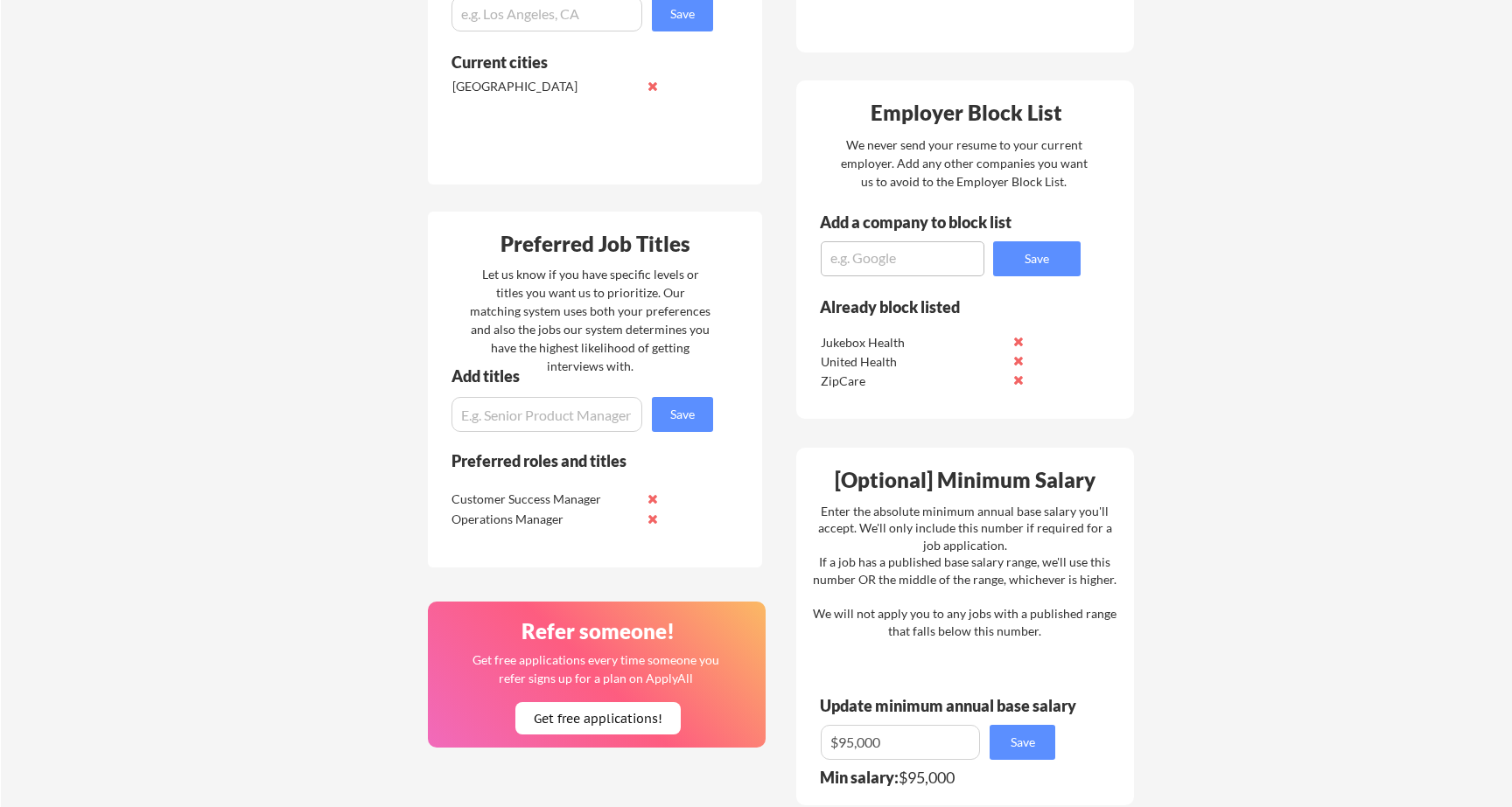
scroll to position [673, 0]
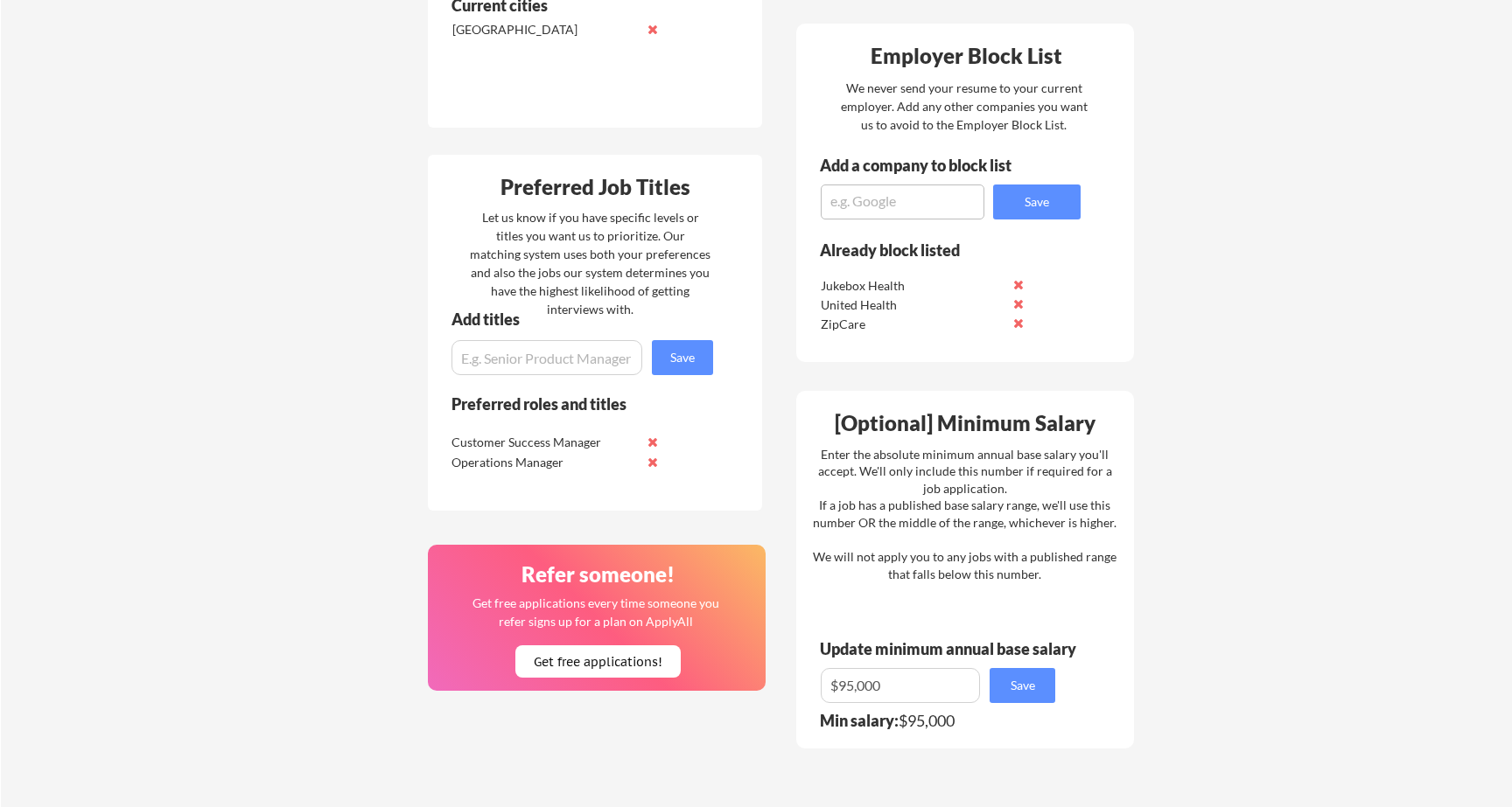
click at [496, 353] on input "input" at bounding box center [547, 357] width 191 height 35
type input "Chief of Staff"
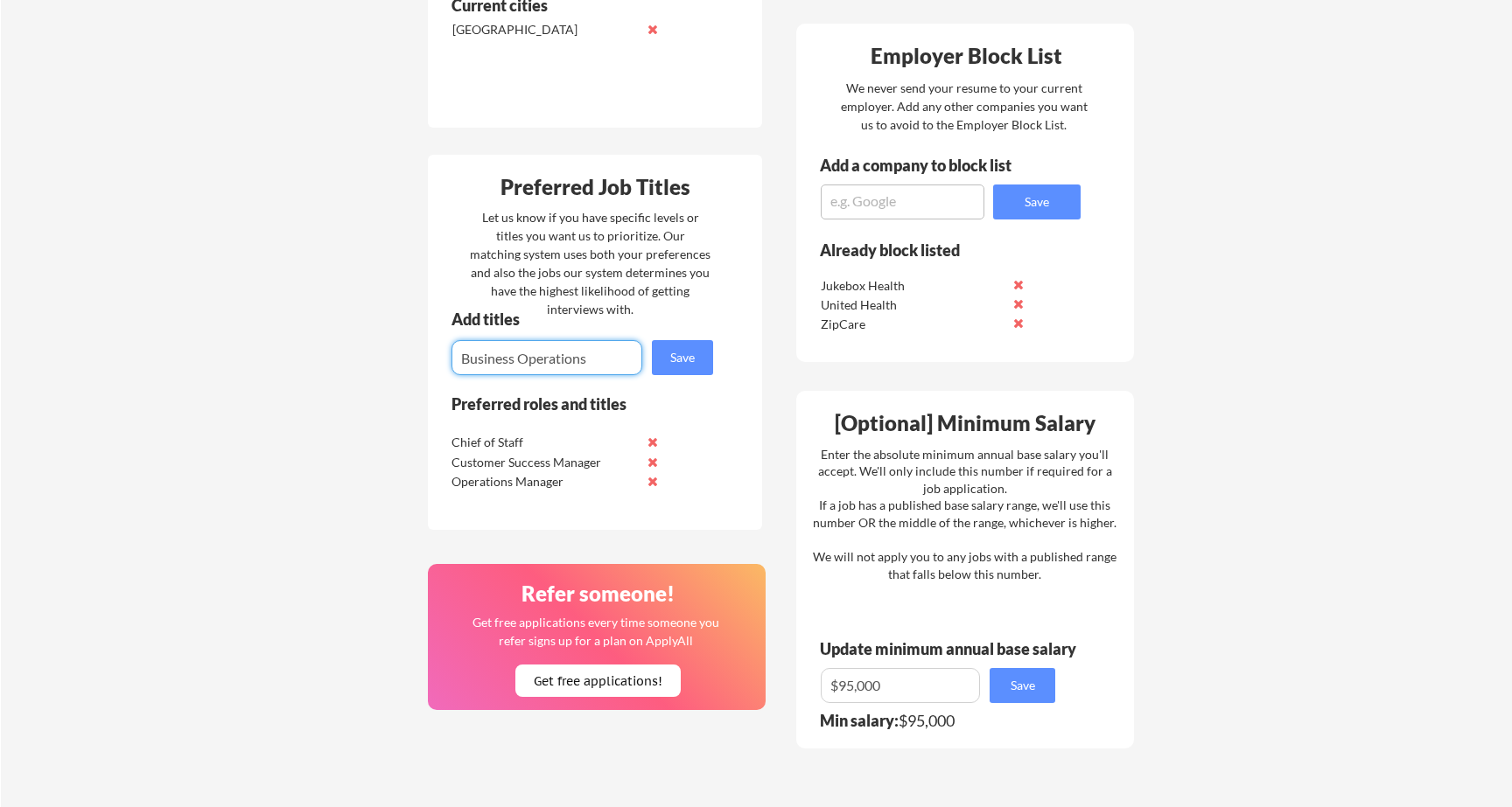
type input "Business Operations"
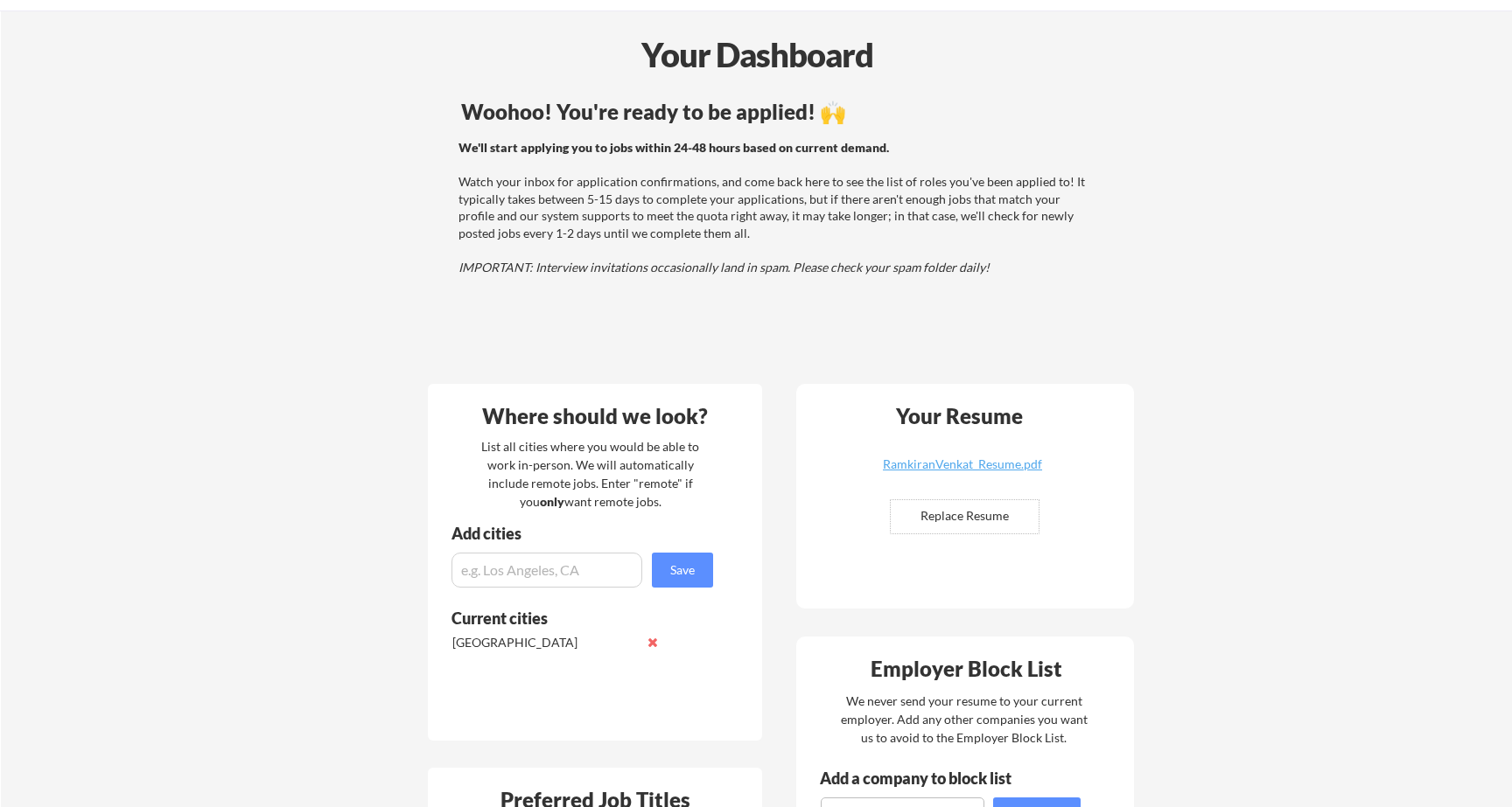
scroll to position [0, 0]
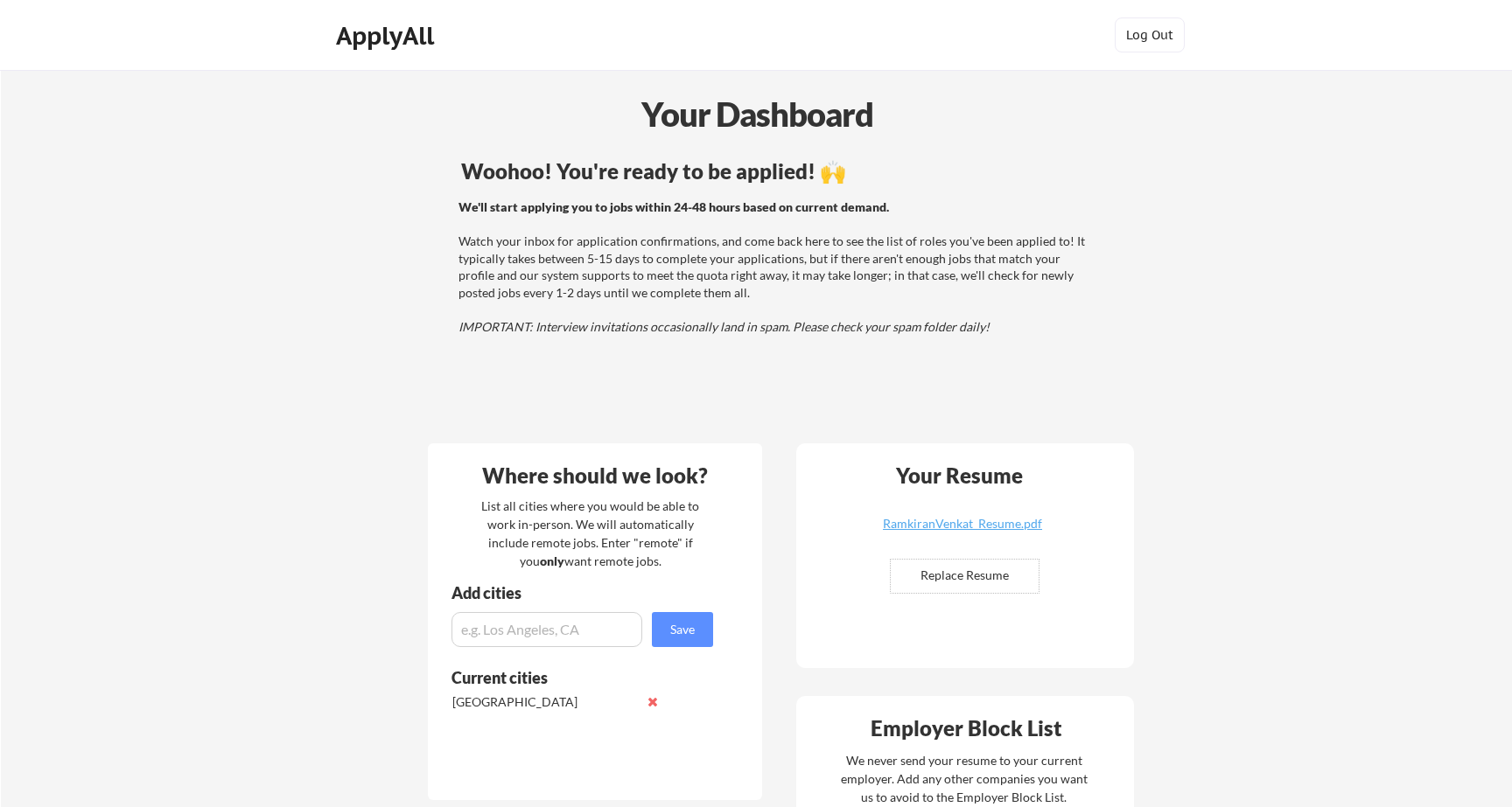
click at [568, 628] on input "input" at bounding box center [547, 629] width 191 height 35
type input "E"
type input "Remote"
click at [652, 728] on button at bounding box center [653, 726] width 13 height 13
click at [527, 617] on input "input" at bounding box center [547, 629] width 191 height 35
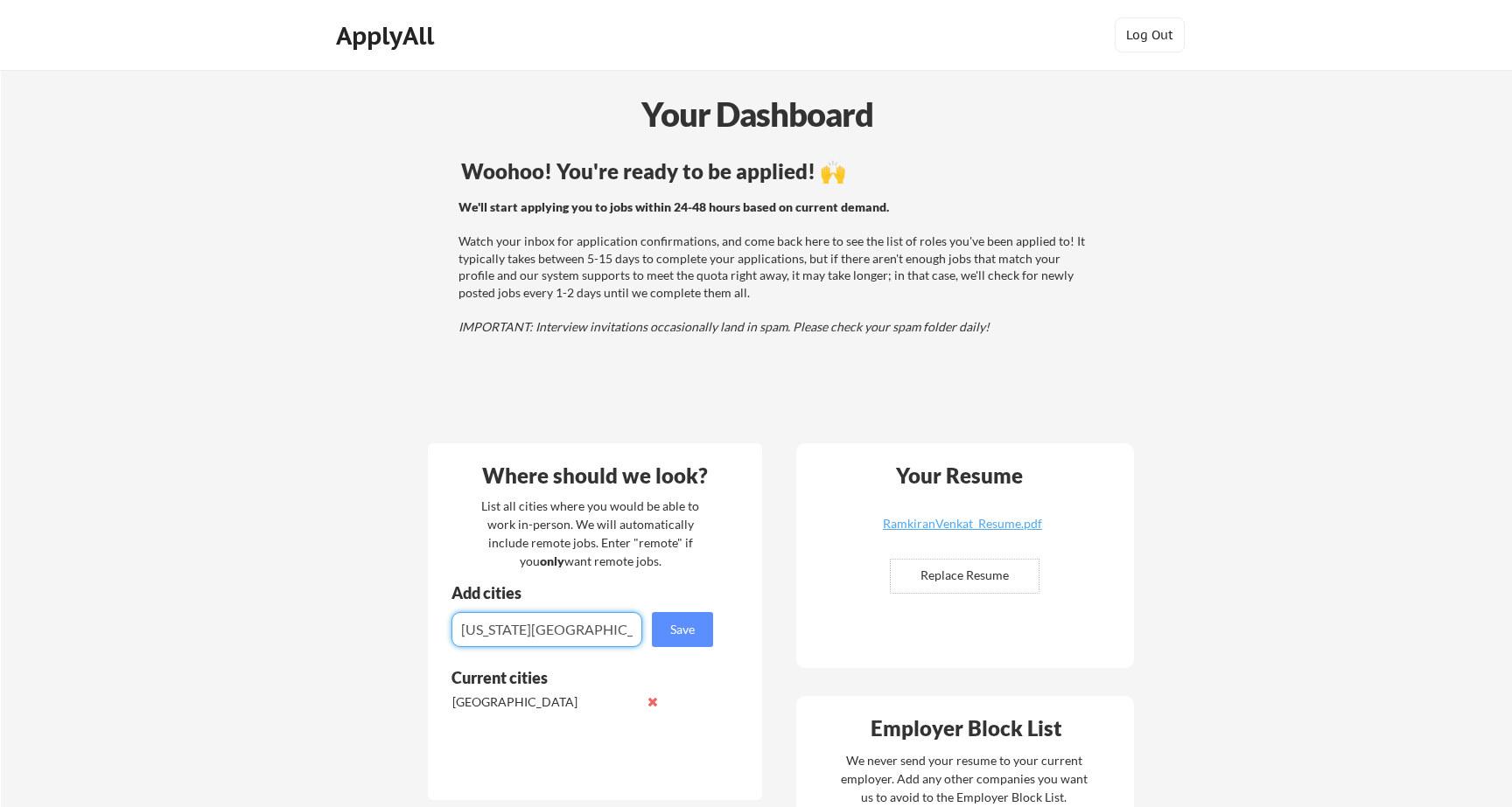
type input "[US_STATE][GEOGRAPHIC_DATA]"
